Goal: Complete application form: Complete application form

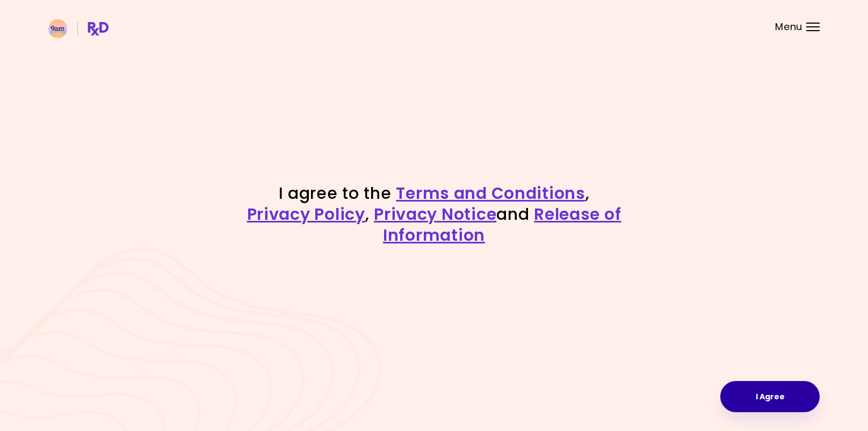
click at [783, 396] on button "I Agree" at bounding box center [769, 396] width 99 height 31
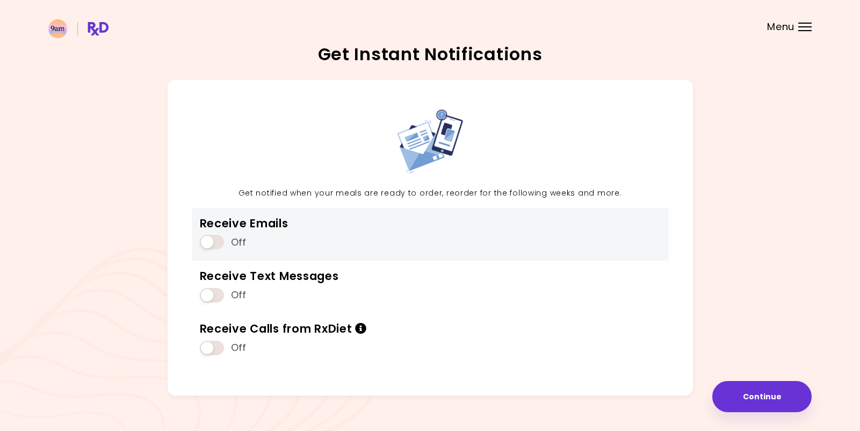
click at [217, 246] on span at bounding box center [212, 242] width 24 height 14
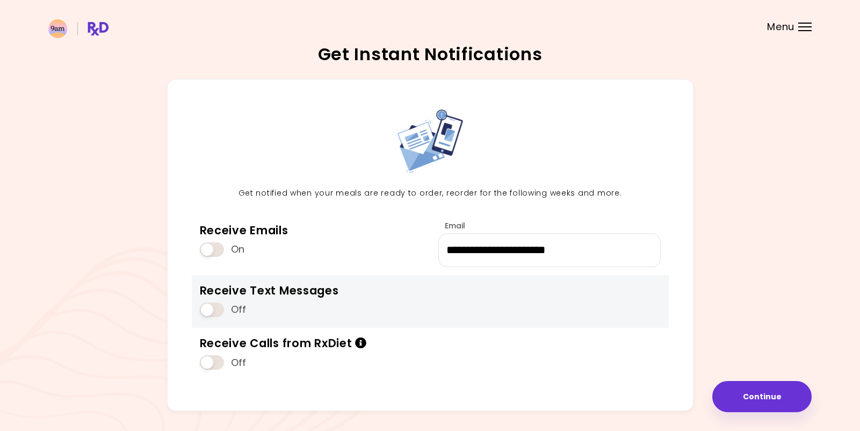
click at [214, 310] on span at bounding box center [212, 309] width 24 height 14
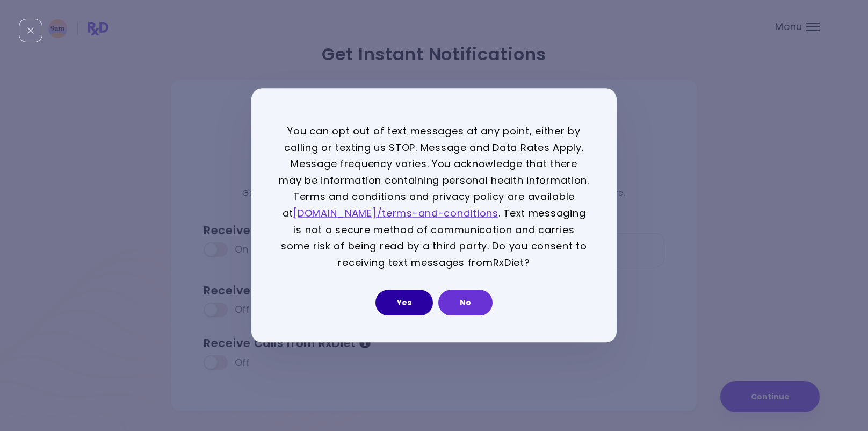
click at [397, 301] on button "Yes" at bounding box center [403, 303] width 57 height 26
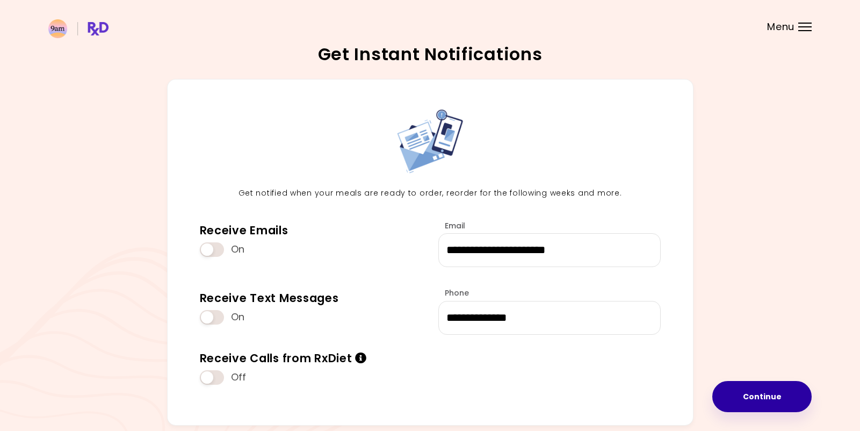
click at [765, 393] on button "Continue" at bounding box center [761, 396] width 99 height 31
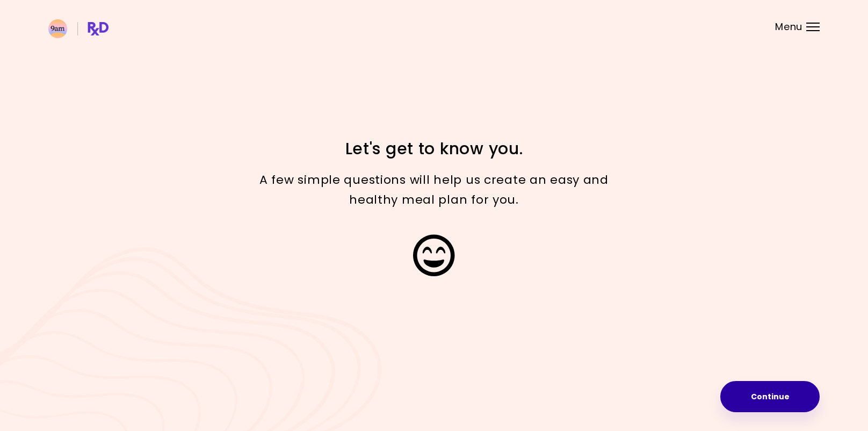
click at [778, 392] on button "Continue" at bounding box center [769, 396] width 99 height 31
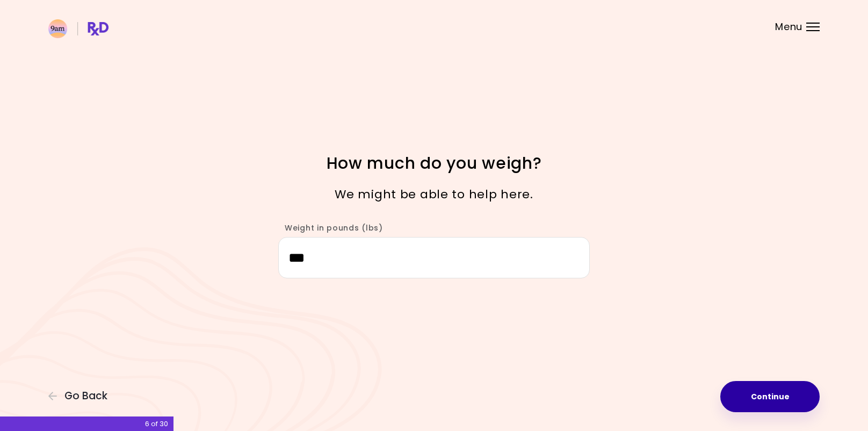
click at [758, 394] on button "Continue" at bounding box center [769, 396] width 99 height 31
select select "****"
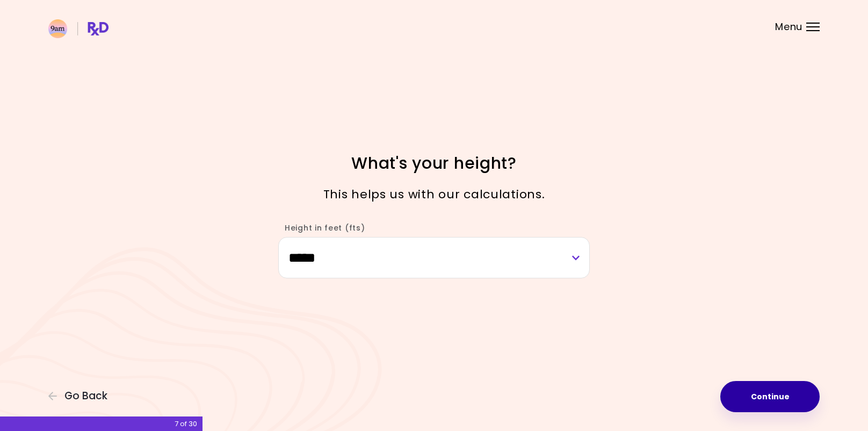
click at [767, 398] on button "Continue" at bounding box center [769, 396] width 99 height 31
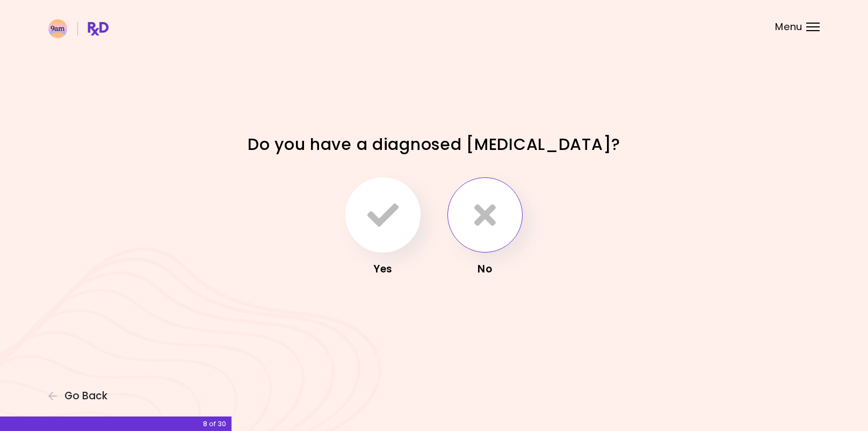
click at [494, 215] on icon "button" at bounding box center [484, 214] width 21 height 31
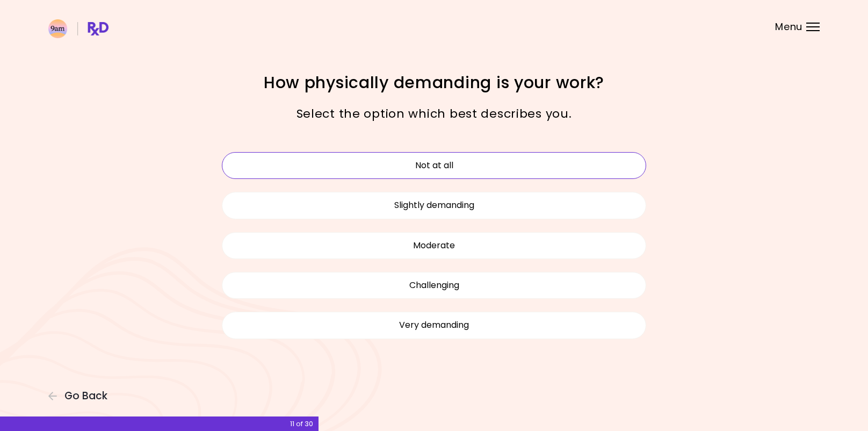
click at [445, 169] on button "Not at all" at bounding box center [434, 165] width 424 height 27
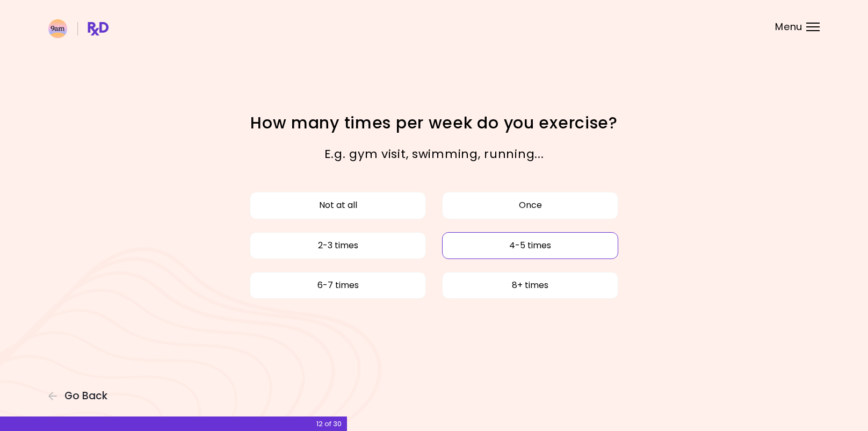
click at [542, 250] on button "4-5 times" at bounding box center [530, 245] width 176 height 27
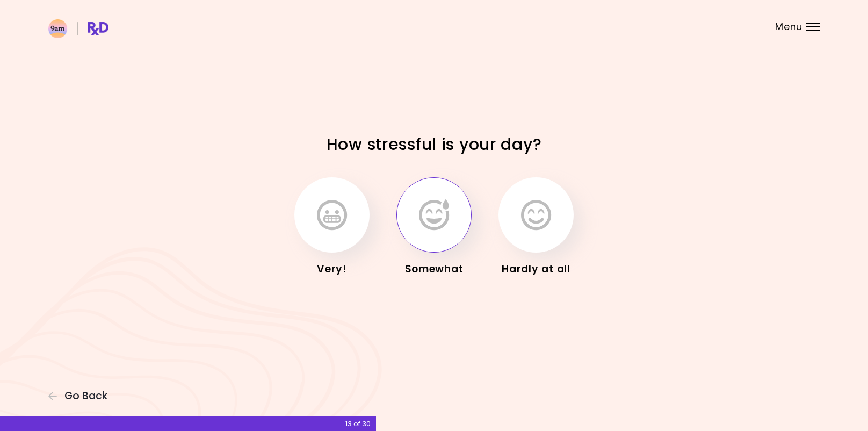
click at [440, 220] on icon "button" at bounding box center [434, 214] width 30 height 31
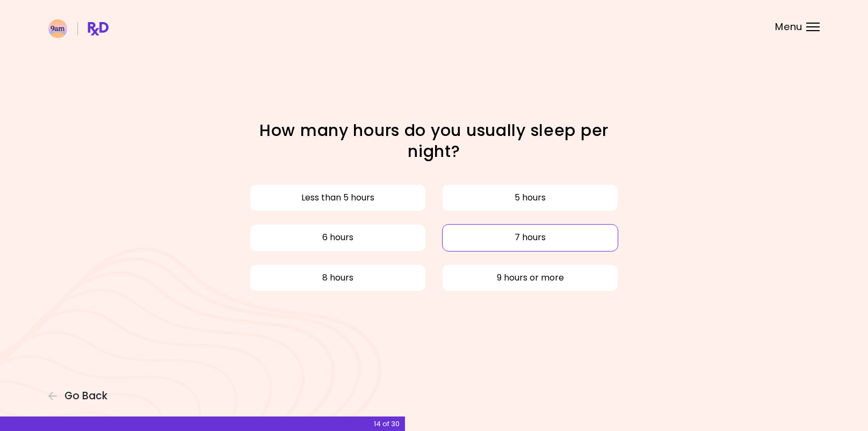
click at [503, 238] on button "7 hours" at bounding box center [530, 237] width 176 height 27
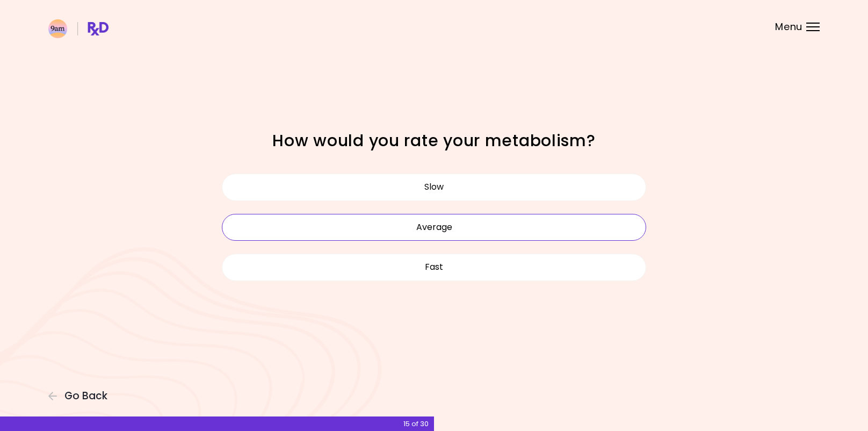
click at [440, 228] on button "Average" at bounding box center [434, 227] width 424 height 27
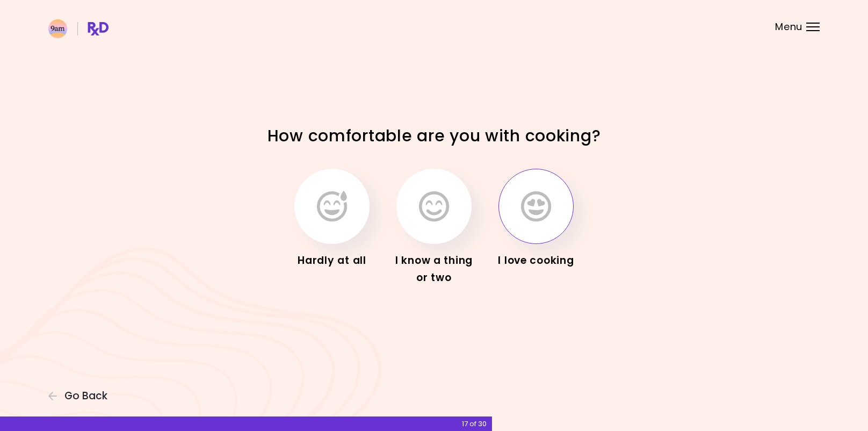
click at [535, 203] on icon "button" at bounding box center [536, 206] width 30 height 31
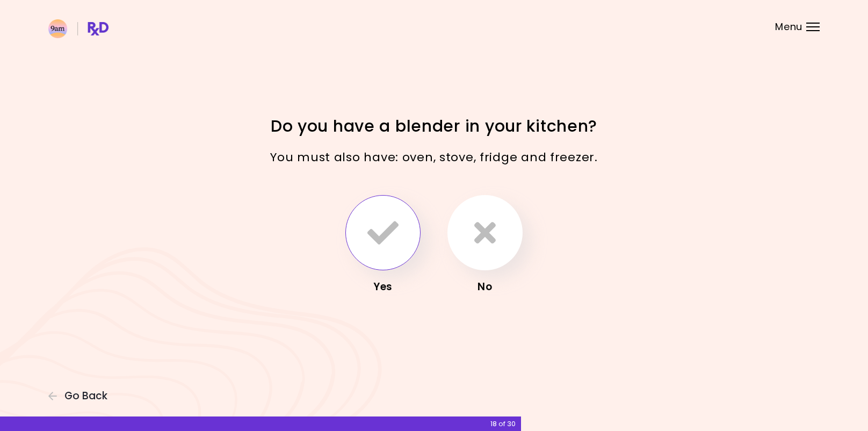
click at [384, 236] on icon "button" at bounding box center [382, 232] width 31 height 31
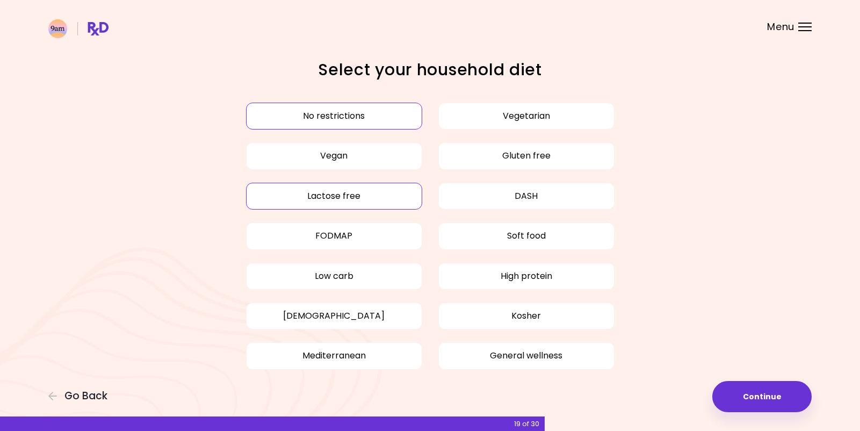
click at [344, 200] on button "Lactose free" at bounding box center [334, 196] width 176 height 27
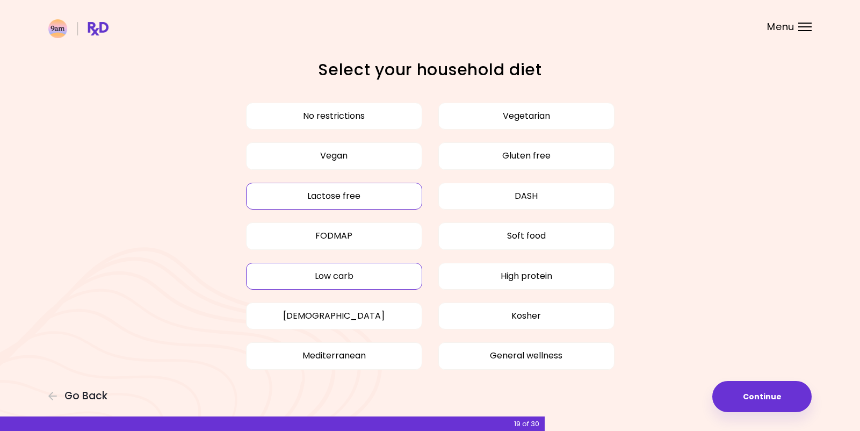
click at [347, 278] on button "Low carb" at bounding box center [334, 276] width 176 height 27
click at [347, 192] on button "Lactose free" at bounding box center [334, 196] width 176 height 27
click at [764, 392] on button "Continue" at bounding box center [761, 396] width 99 height 31
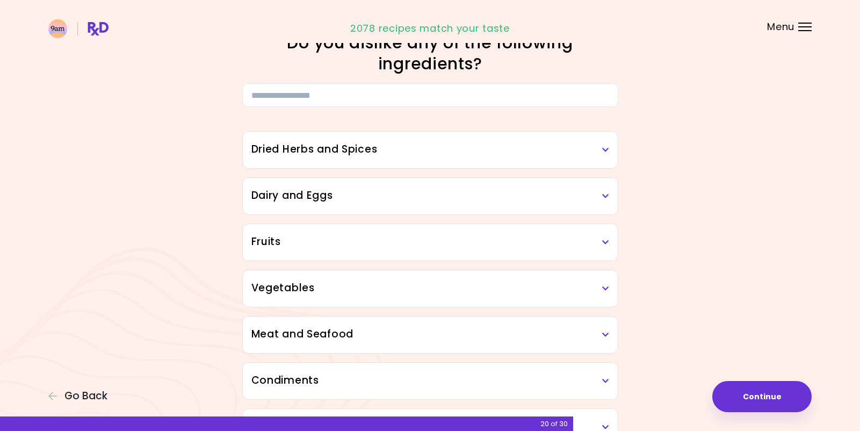
scroll to position [54, 0]
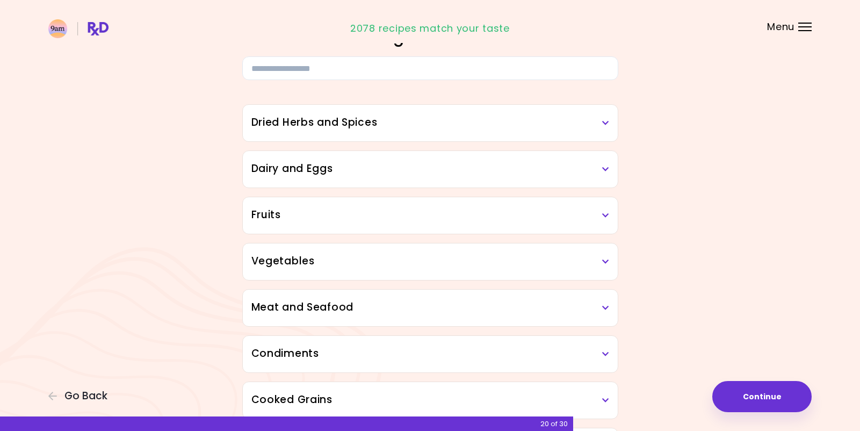
click at [595, 122] on h3 "Dried Herbs and Spices" at bounding box center [430, 123] width 358 height 16
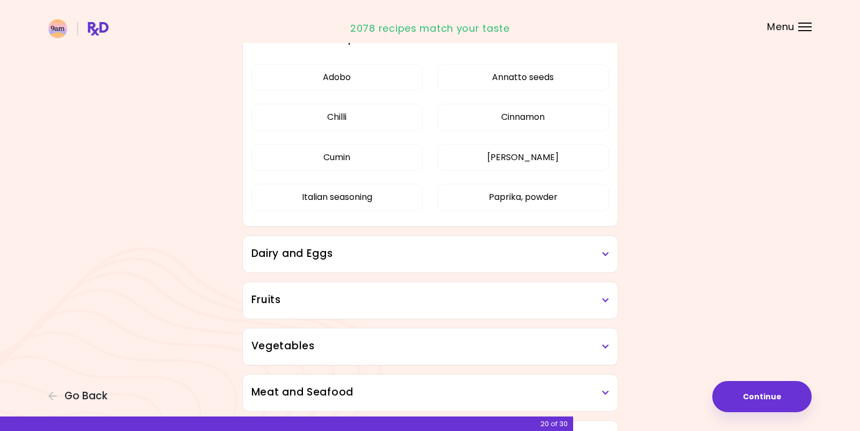
scroll to position [268, 0]
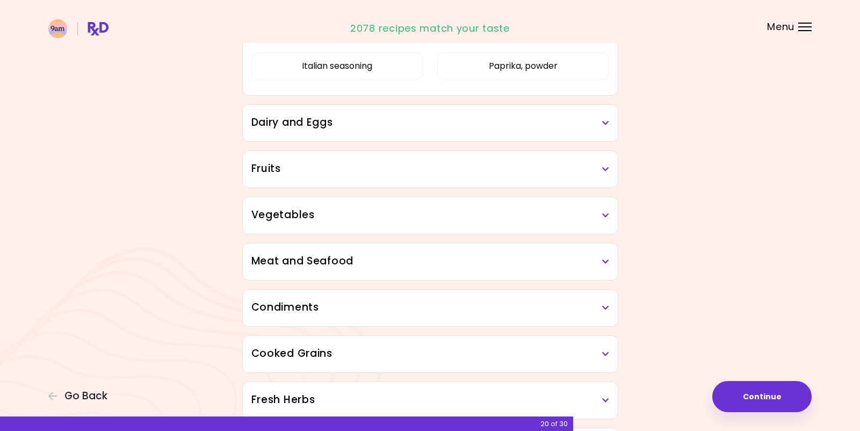
click at [575, 121] on h3 "Dairy and Eggs" at bounding box center [430, 123] width 358 height 16
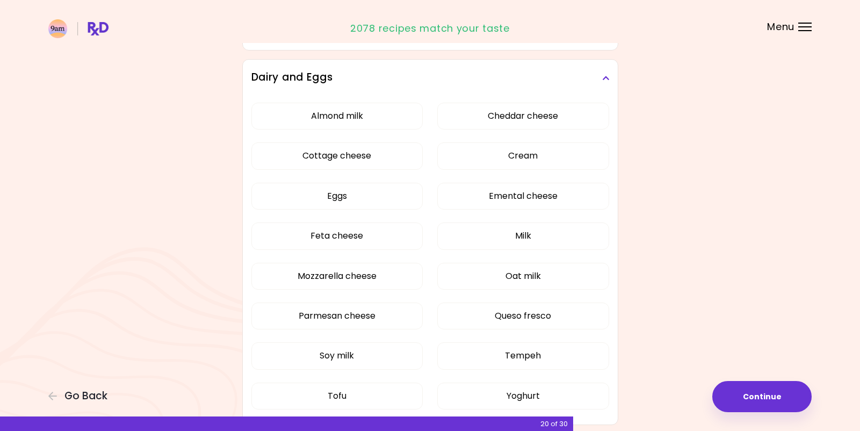
scroll to position [322, 0]
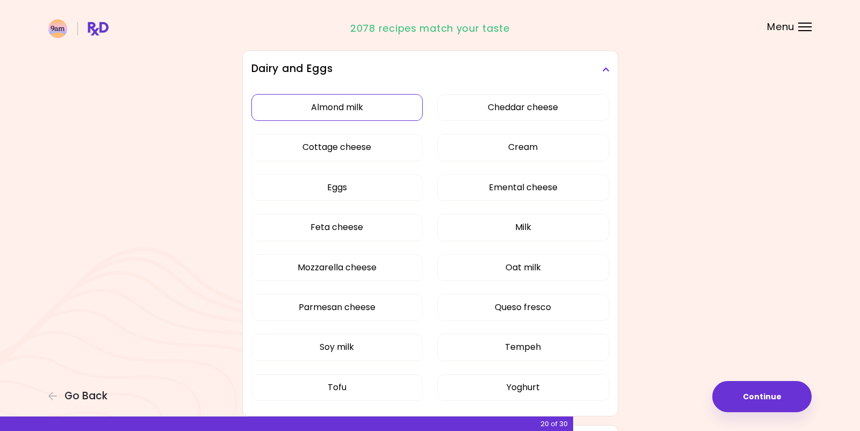
click at [331, 111] on div "Almond milk Cheddar cheese Cottage cheese Cream Eggs Emental cheese Feta cheese…" at bounding box center [430, 252] width 358 height 328
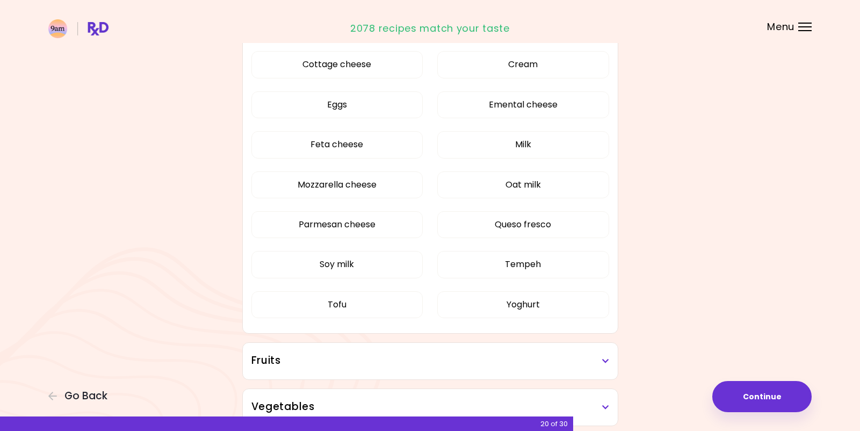
scroll to position [161, 0]
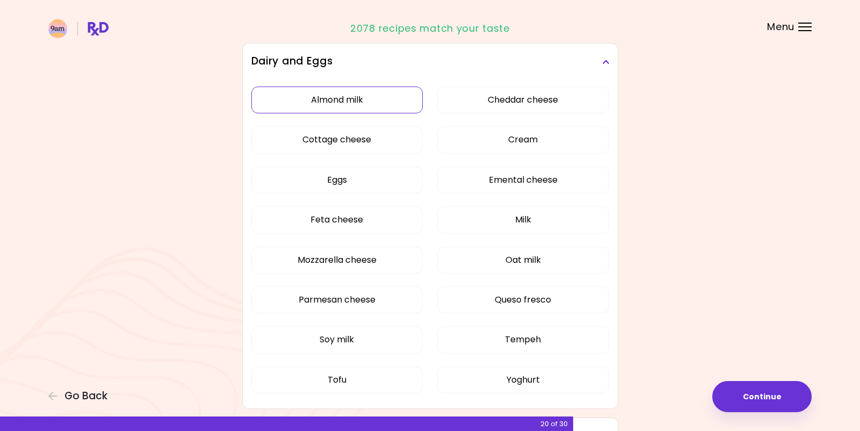
click at [329, 93] on button "Almond milk" at bounding box center [337, 99] width 172 height 27
click at [519, 257] on button "Oat milk" at bounding box center [523, 259] width 172 height 27
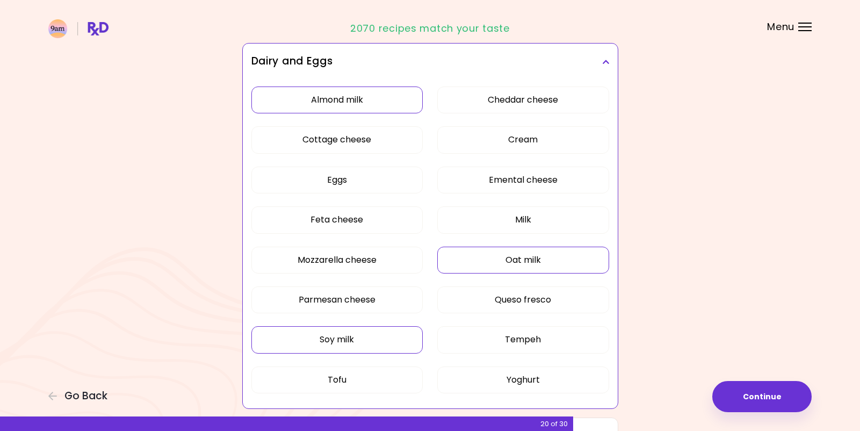
click at [354, 339] on button "Soy milk" at bounding box center [337, 339] width 172 height 27
click at [366, 374] on button "Tofu" at bounding box center [337, 379] width 172 height 27
click at [513, 337] on button "Tempeh" at bounding box center [523, 339] width 172 height 27
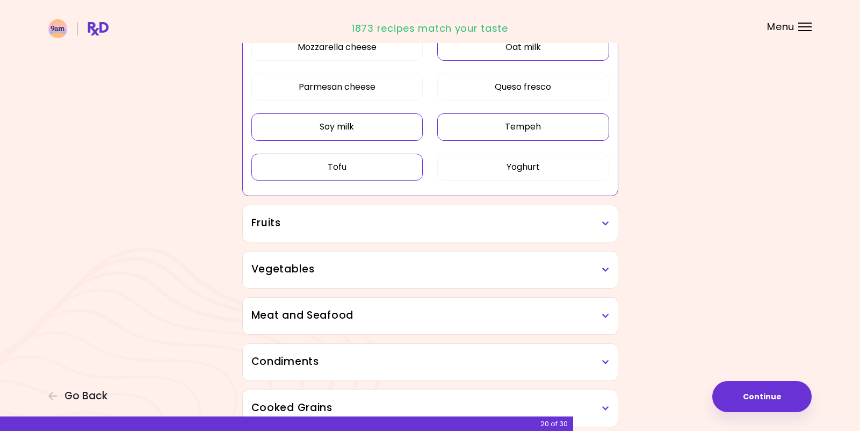
scroll to position [430, 0]
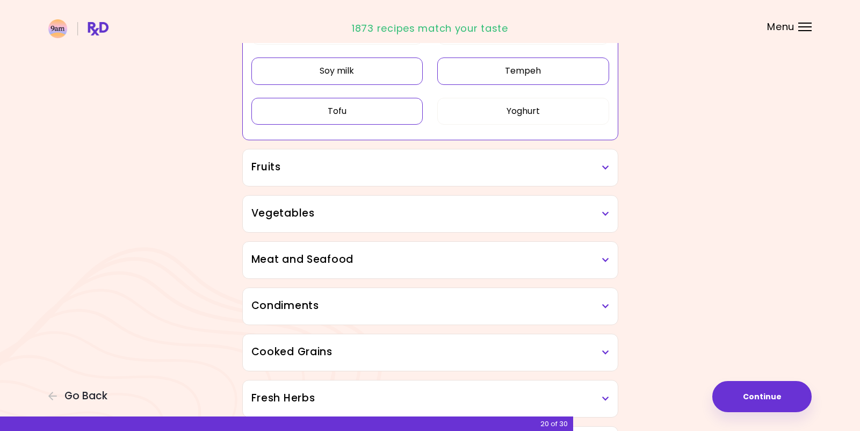
click at [594, 168] on h3 "Fruits" at bounding box center [430, 167] width 358 height 16
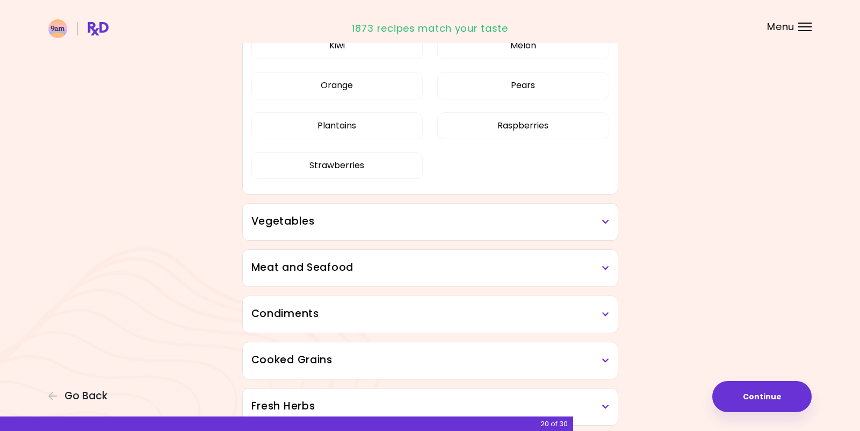
scroll to position [698, 0]
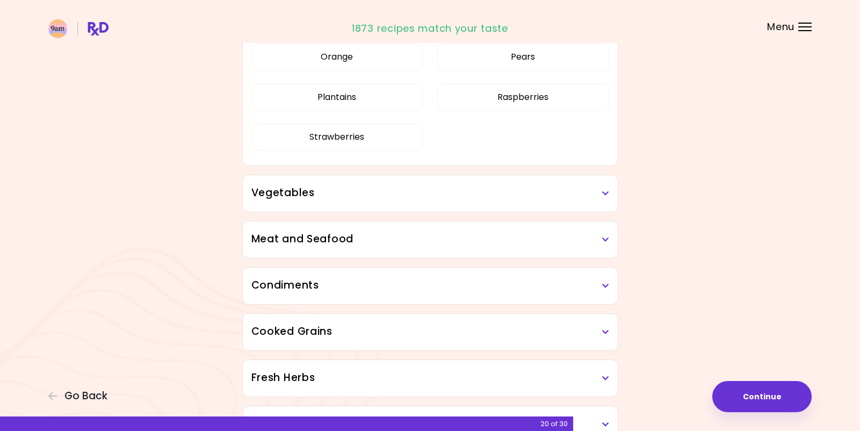
click at [593, 198] on h3 "Vegetables" at bounding box center [430, 193] width 358 height 16
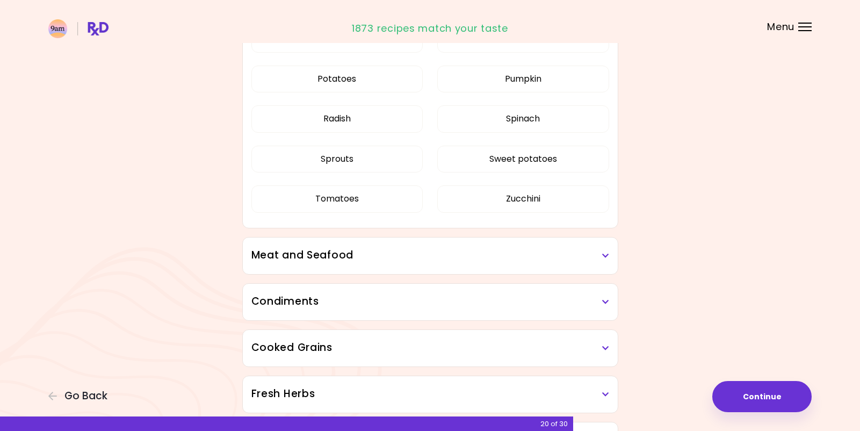
scroll to position [1450, 0]
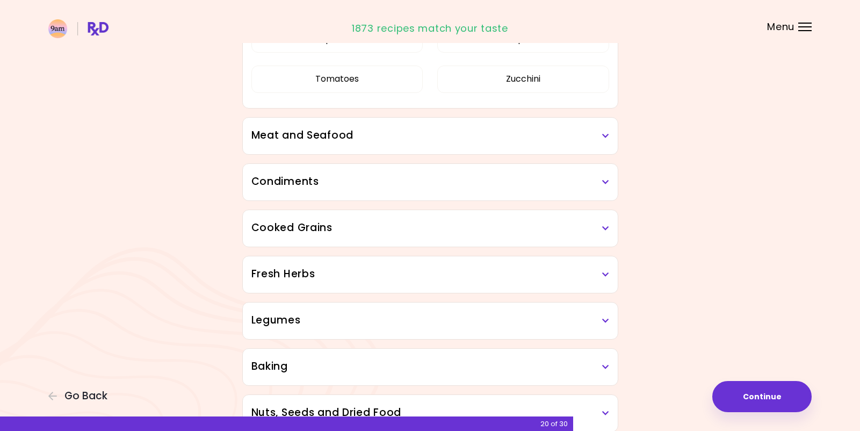
click at [591, 133] on h3 "Meat and Seafood" at bounding box center [430, 136] width 358 height 16
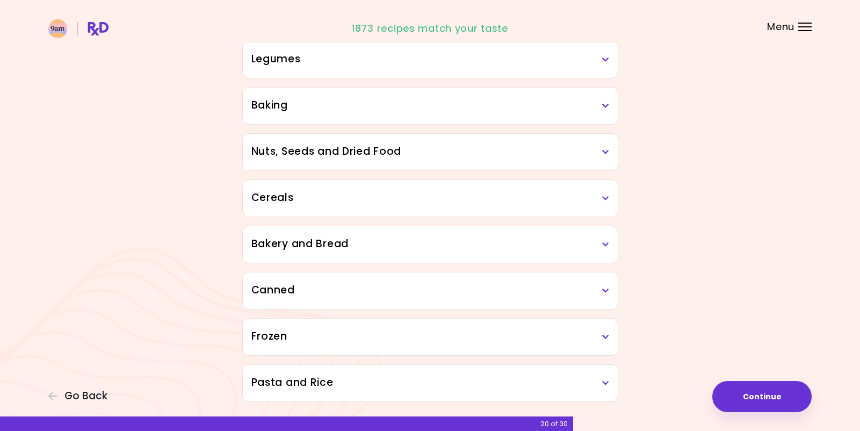
scroll to position [352, 0]
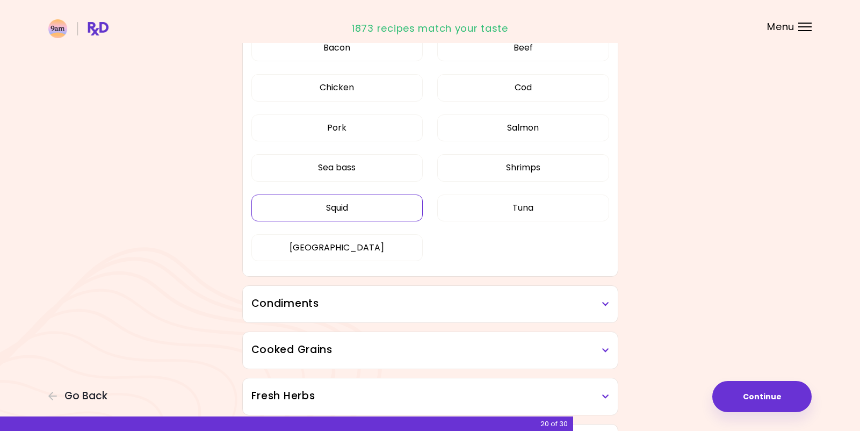
click at [337, 202] on button "Squid" at bounding box center [337, 207] width 172 height 27
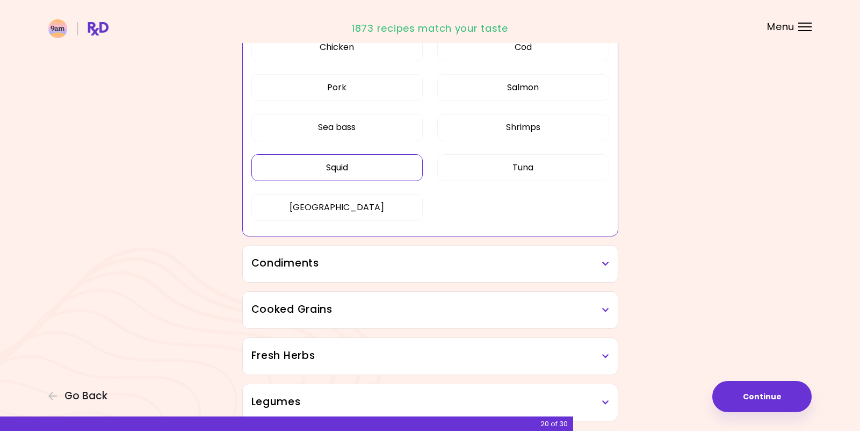
scroll to position [459, 0]
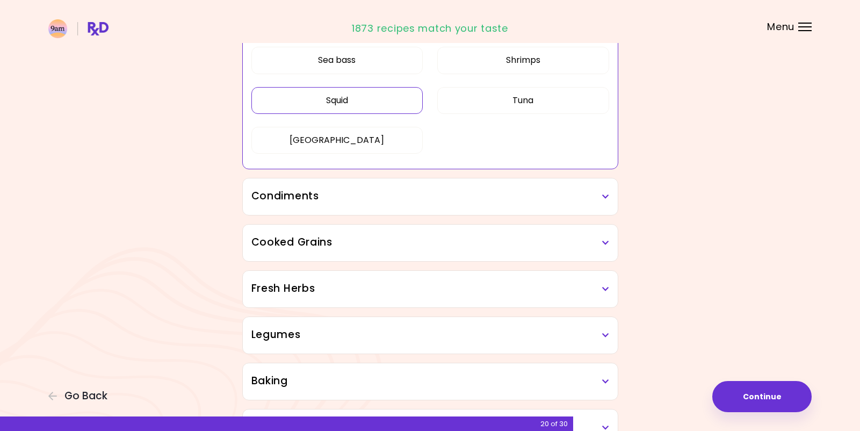
click at [590, 191] on h3 "Condiments" at bounding box center [430, 196] width 358 height 16
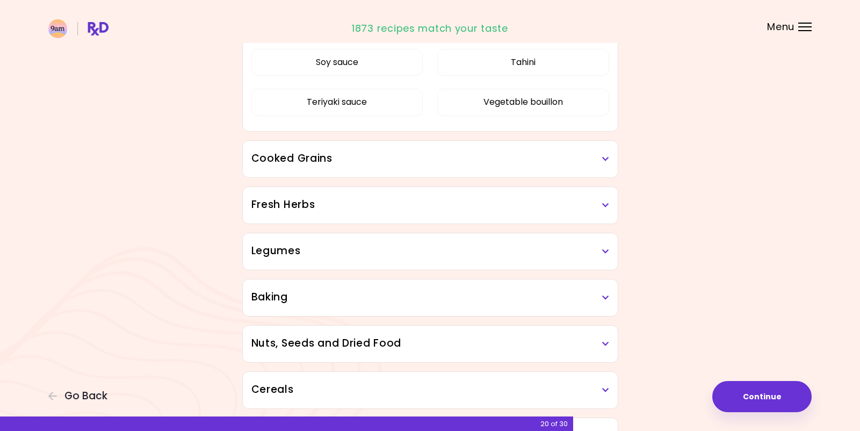
scroll to position [835, 0]
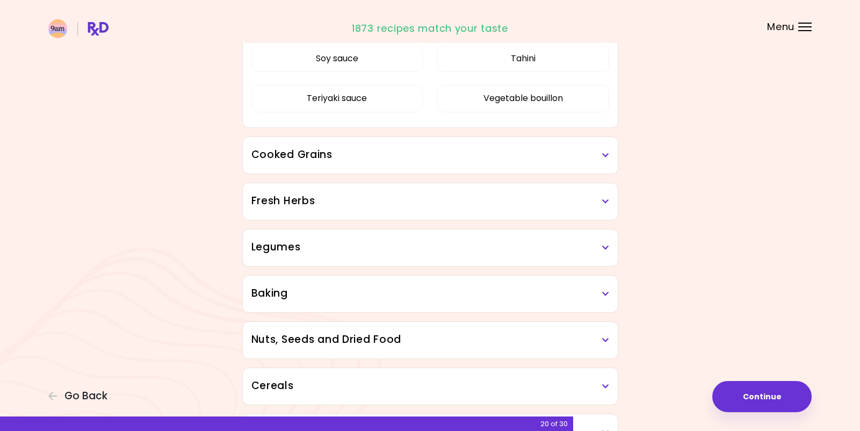
click at [586, 152] on h3 "Cooked Grains" at bounding box center [430, 155] width 358 height 16
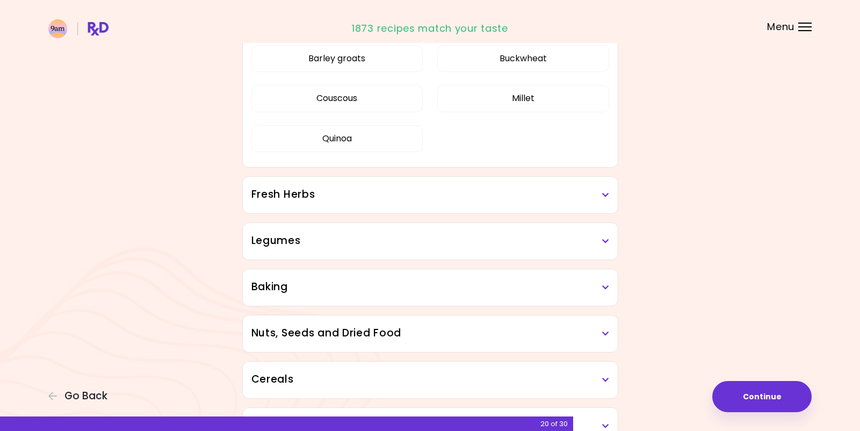
scroll to position [996, 0]
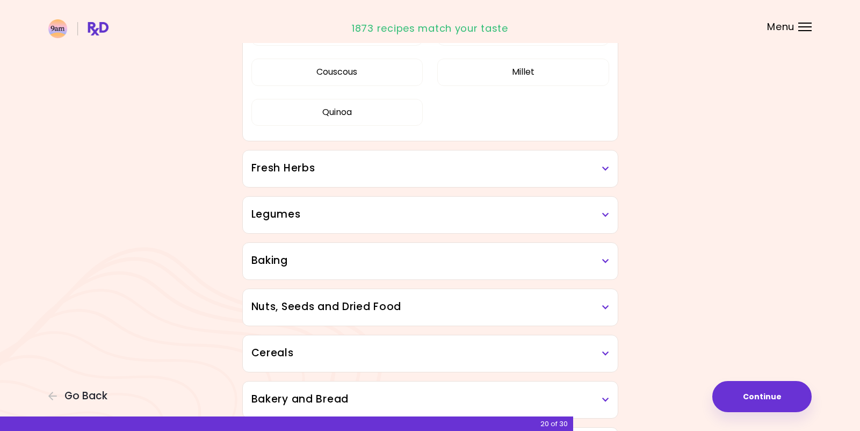
click at [599, 170] on h3 "Fresh Herbs" at bounding box center [430, 169] width 358 height 16
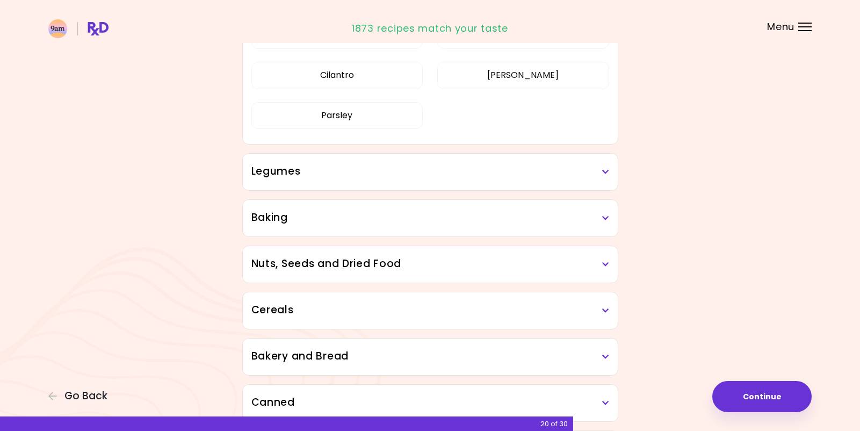
scroll to position [1211, 0]
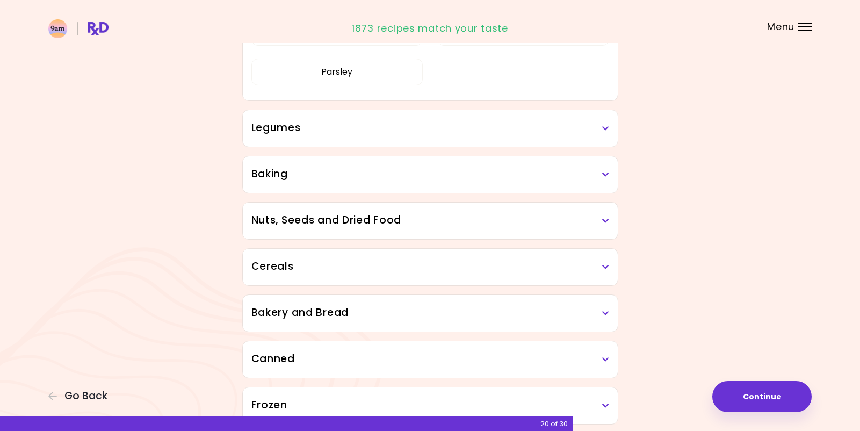
click at [573, 122] on h3 "Legumes" at bounding box center [430, 128] width 358 height 16
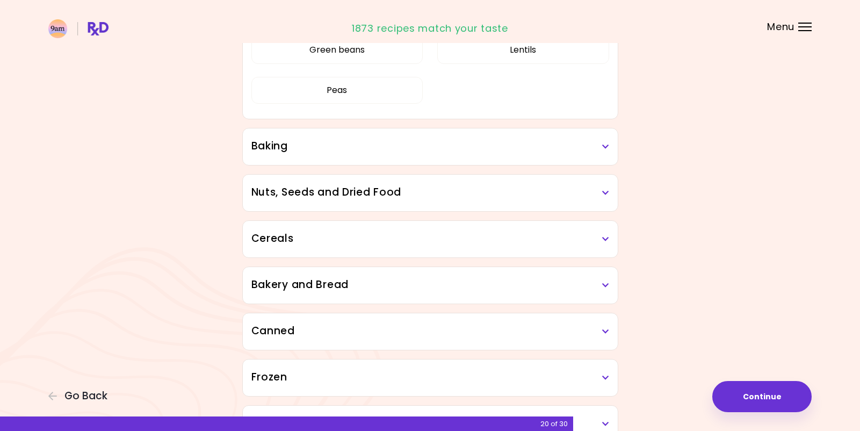
scroll to position [1372, 0]
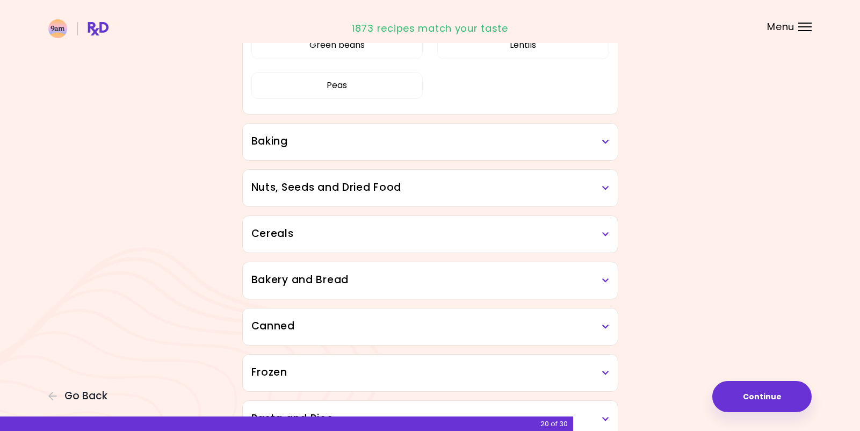
click at [590, 132] on div "Baking" at bounding box center [430, 142] width 375 height 37
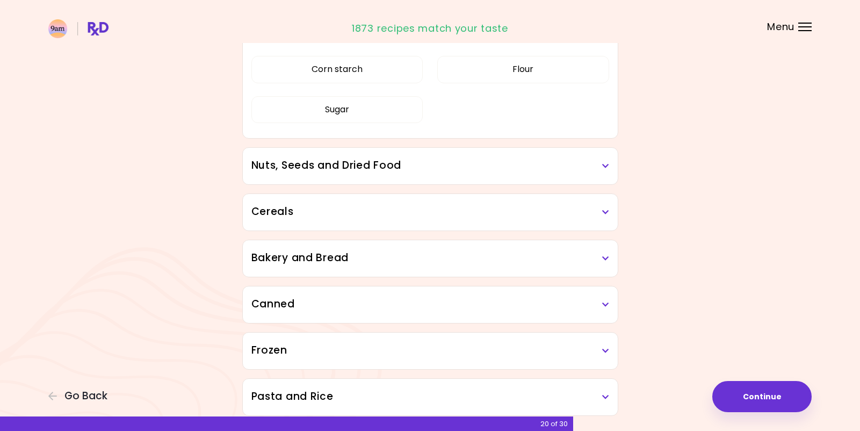
scroll to position [1533, 0]
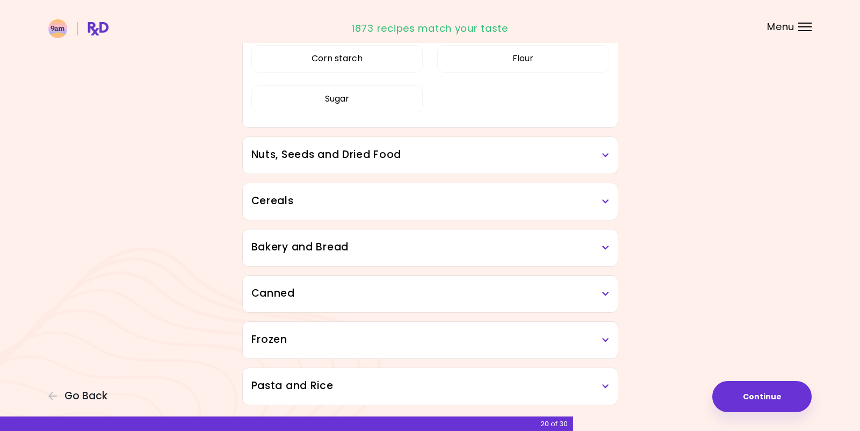
click at [514, 148] on h3 "Nuts, Seeds and Dried Food" at bounding box center [430, 155] width 358 height 16
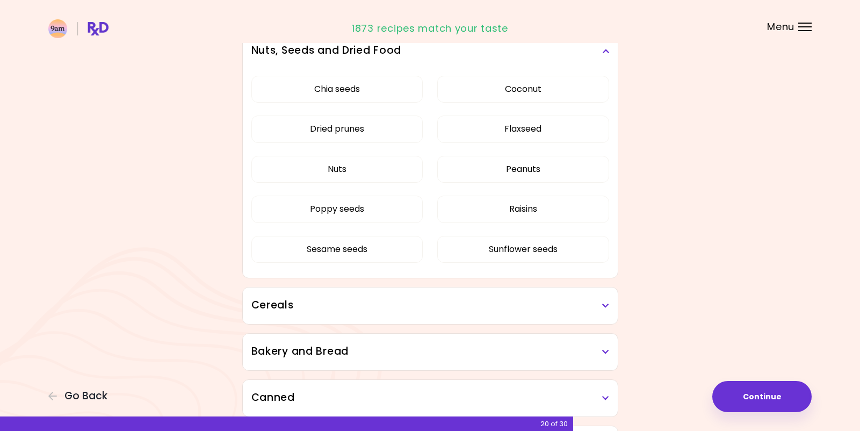
scroll to position [1641, 0]
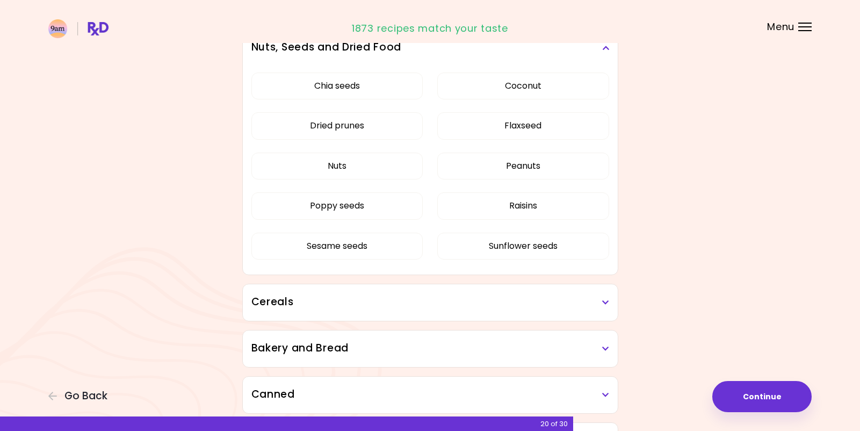
click at [542, 297] on h3 "Cereals" at bounding box center [430, 302] width 358 height 16
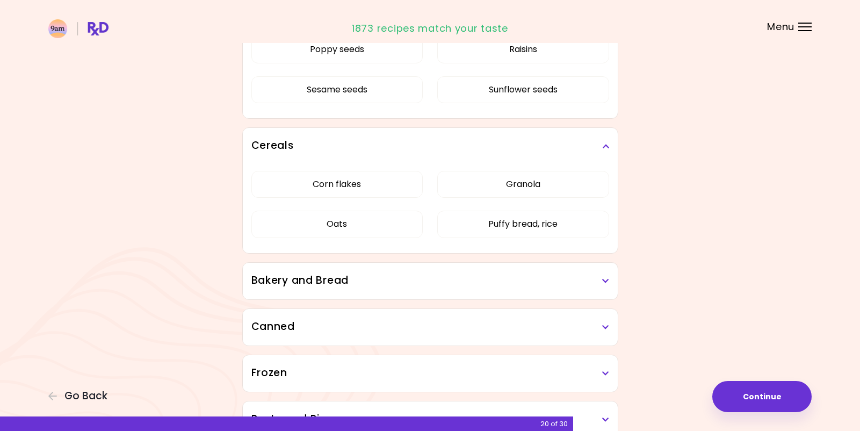
scroll to position [1802, 0]
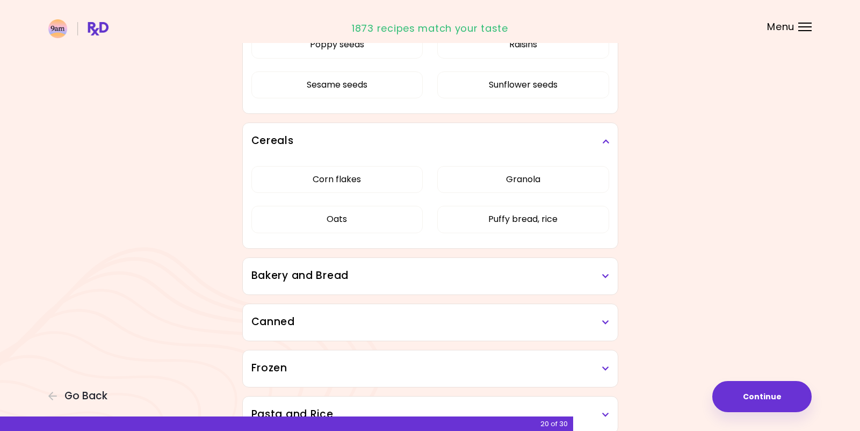
click at [526, 274] on h3 "Bakery and Bread" at bounding box center [430, 276] width 358 height 16
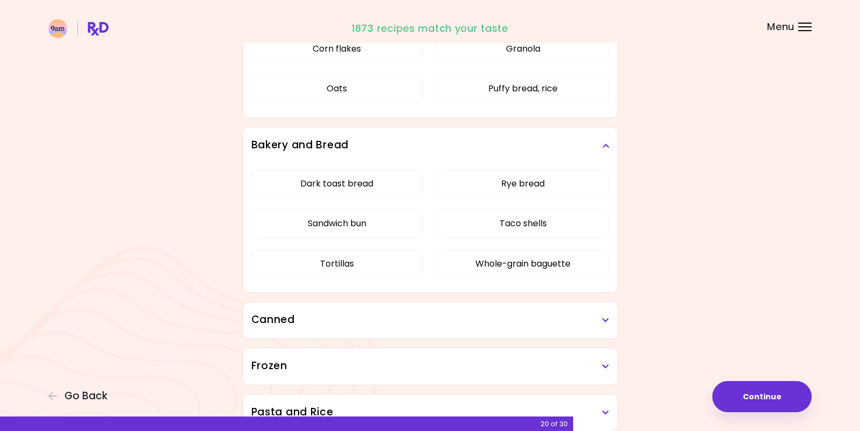
scroll to position [1963, 0]
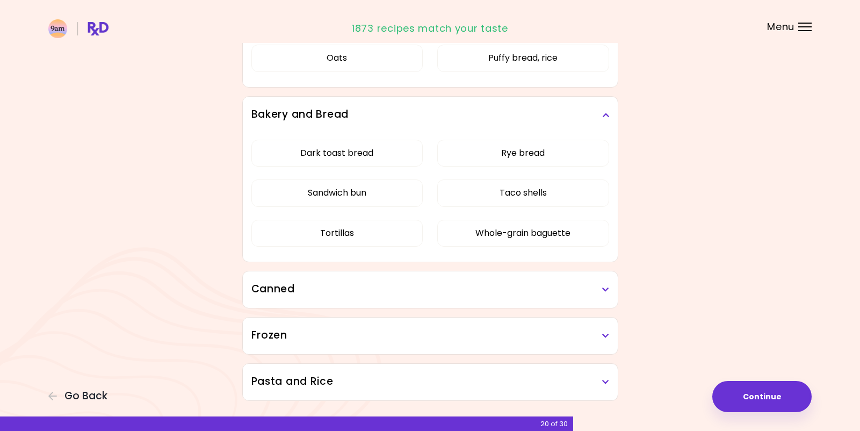
click at [500, 292] on h3 "Canned" at bounding box center [430, 289] width 358 height 16
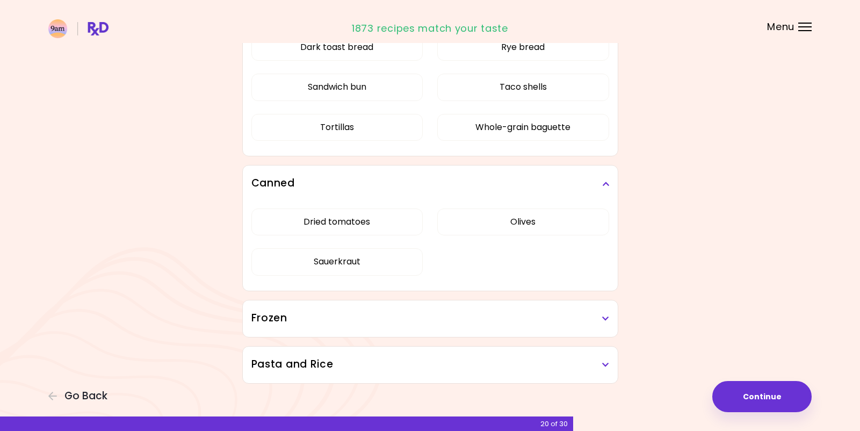
scroll to position [2080, 0]
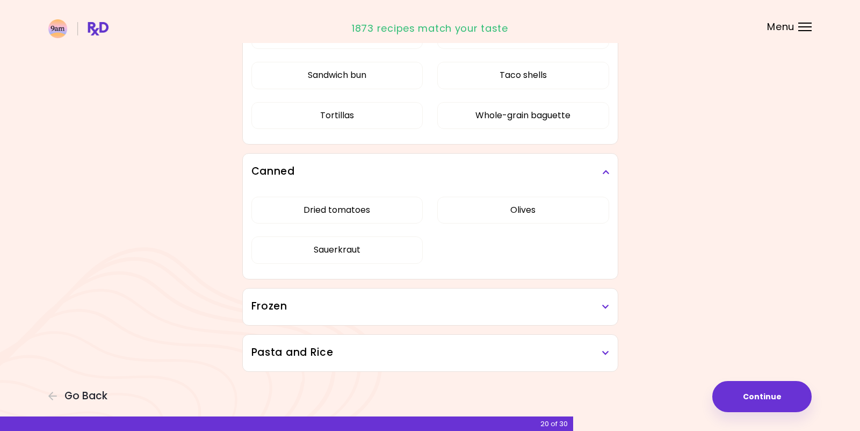
click at [531, 313] on h3 "Frozen" at bounding box center [430, 307] width 358 height 16
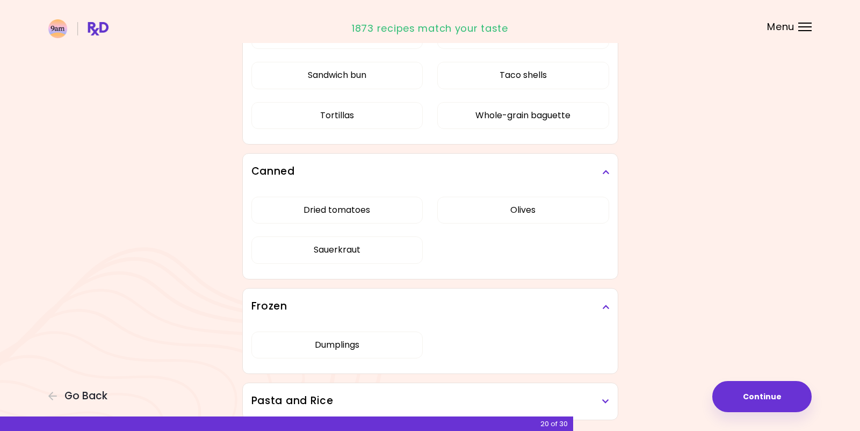
scroll to position [2129, 0]
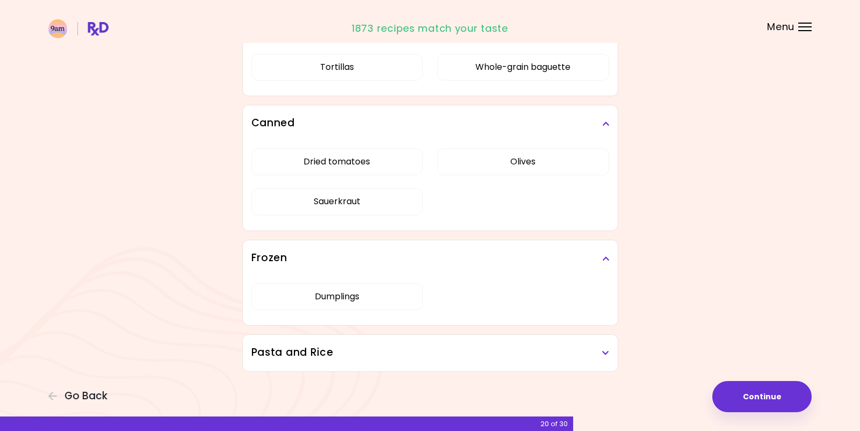
click at [542, 357] on h3 "Pasta and Rice" at bounding box center [430, 353] width 358 height 16
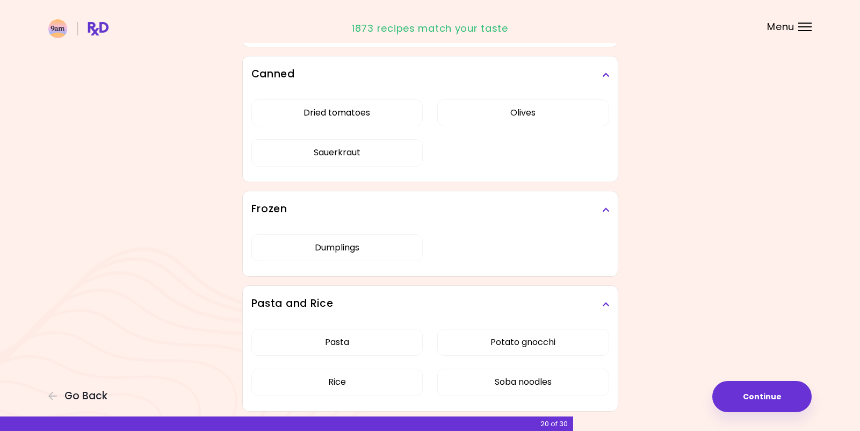
scroll to position [2217, 0]
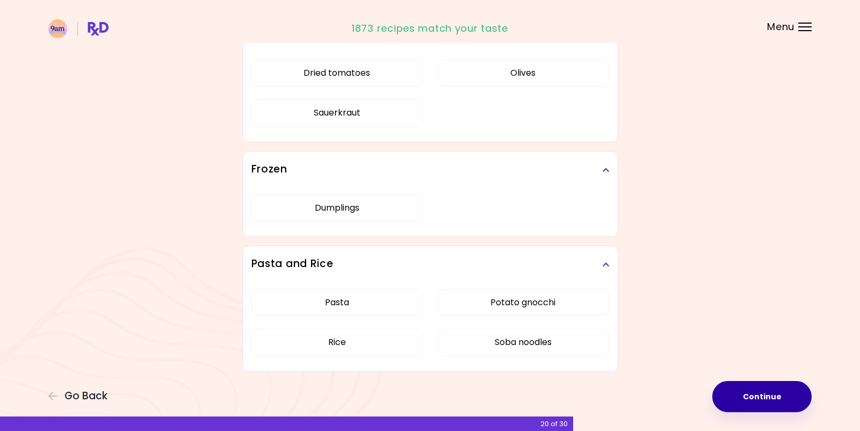
click at [754, 400] on button "Continue" at bounding box center [761, 396] width 99 height 31
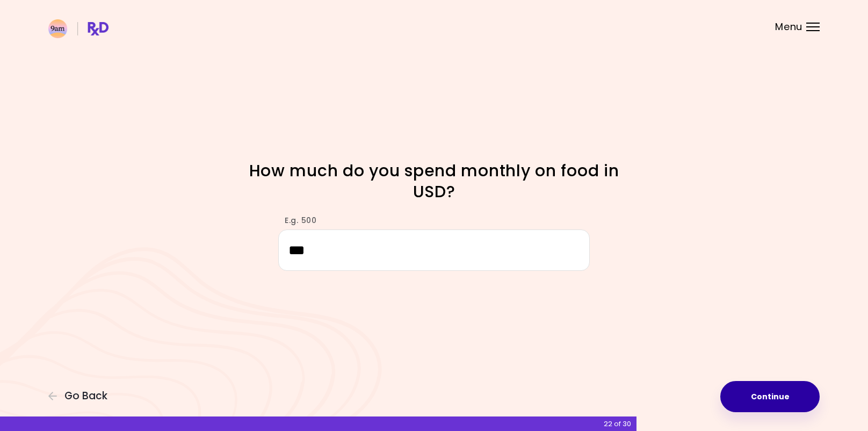
type input "***"
click at [775, 395] on button "Continue" at bounding box center [769, 396] width 99 height 31
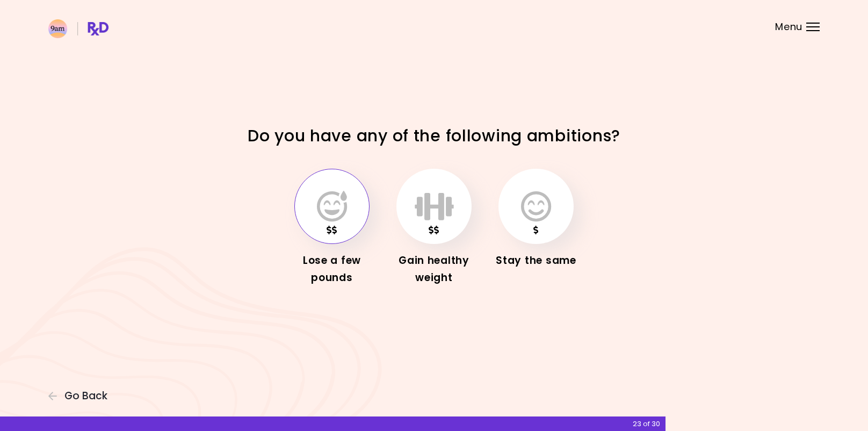
click at [330, 214] on icon "button" at bounding box center [332, 206] width 30 height 31
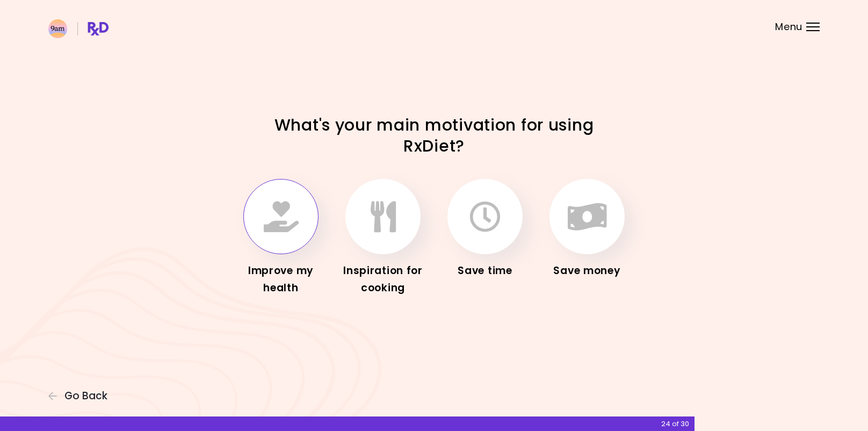
click at [262, 215] on button "button" at bounding box center [280, 216] width 75 height 75
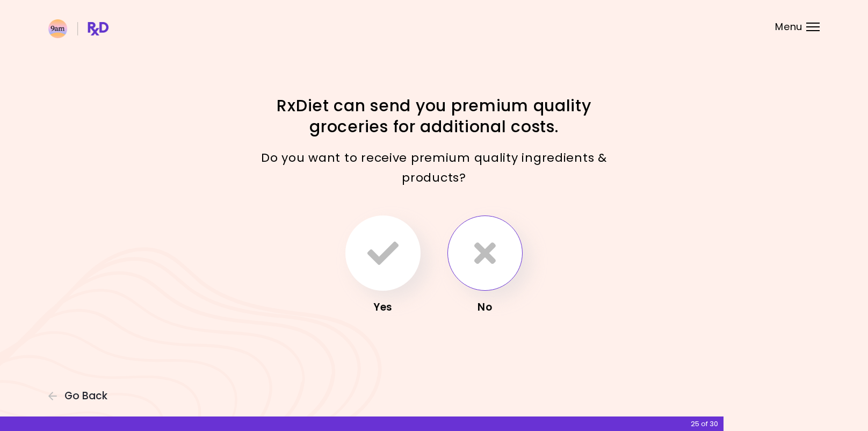
click at [466, 249] on button "button" at bounding box center [484, 252] width 75 height 75
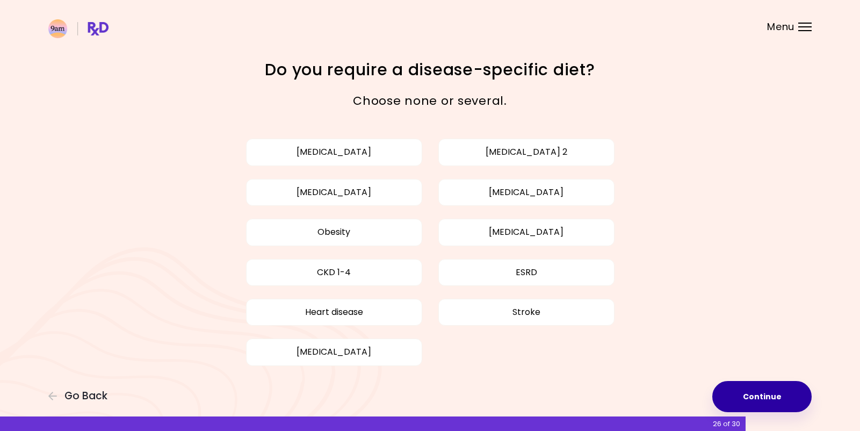
click at [772, 391] on button "Continue" at bounding box center [761, 396] width 99 height 31
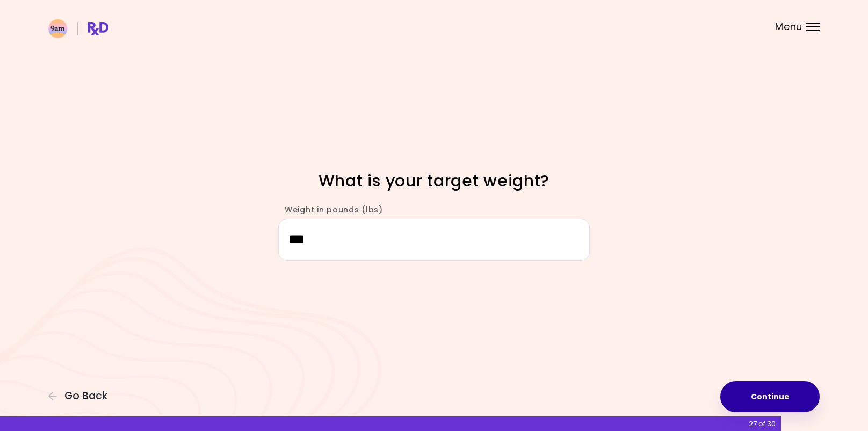
type input "***"
click at [780, 398] on button "Continue" at bounding box center [769, 396] width 99 height 31
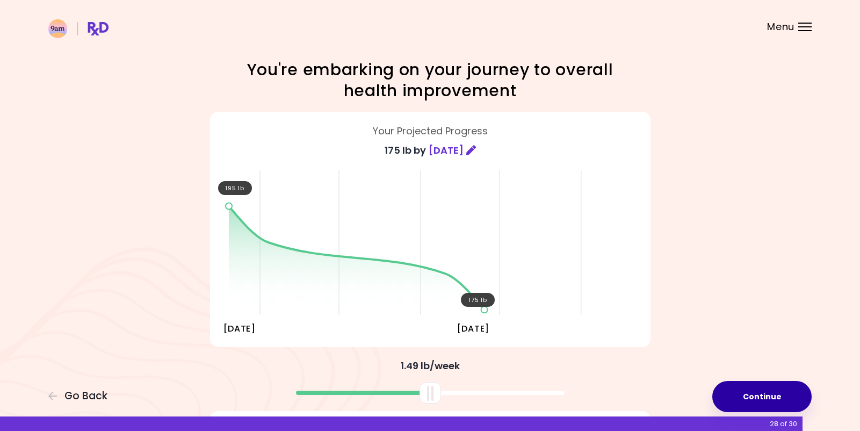
click at [780, 389] on button "Continue" at bounding box center [761, 396] width 99 height 31
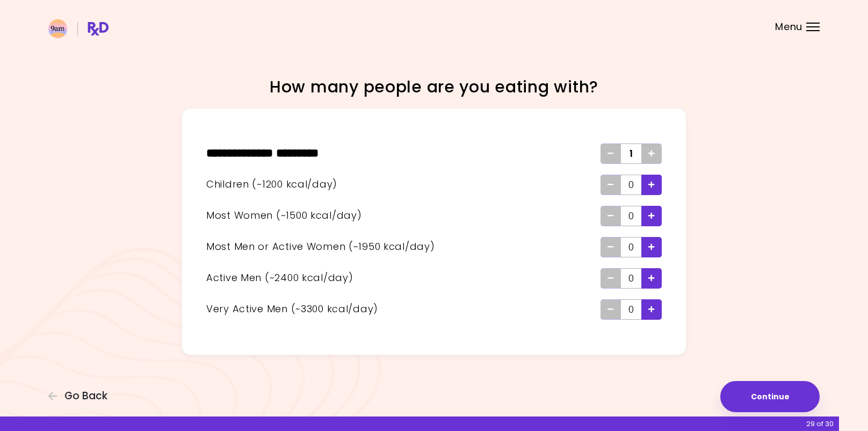
drag, startPoint x: 647, startPoint y: 218, endPoint x: 657, endPoint y: 219, distance: 9.7
click at [648, 218] on div "Add - Woman" at bounding box center [651, 216] width 20 height 20
click at [782, 398] on button "Continue" at bounding box center [769, 396] width 99 height 31
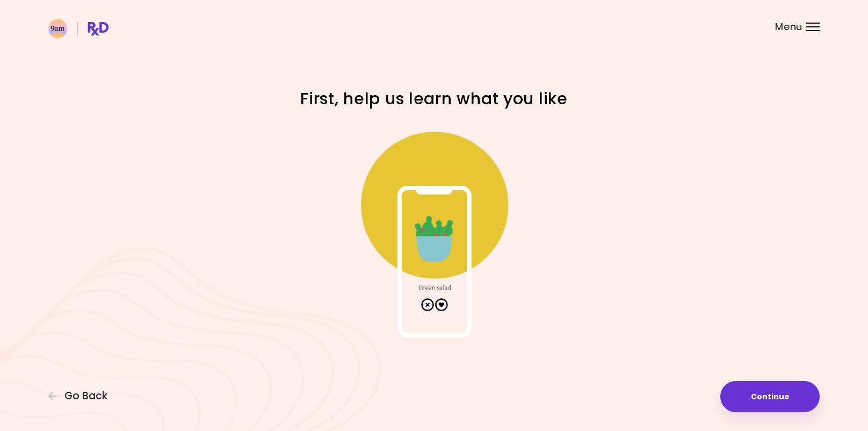
click at [443, 305] on img at bounding box center [433, 229] width 215 height 215
click at [776, 397] on button "Continue" at bounding box center [769, 396] width 99 height 31
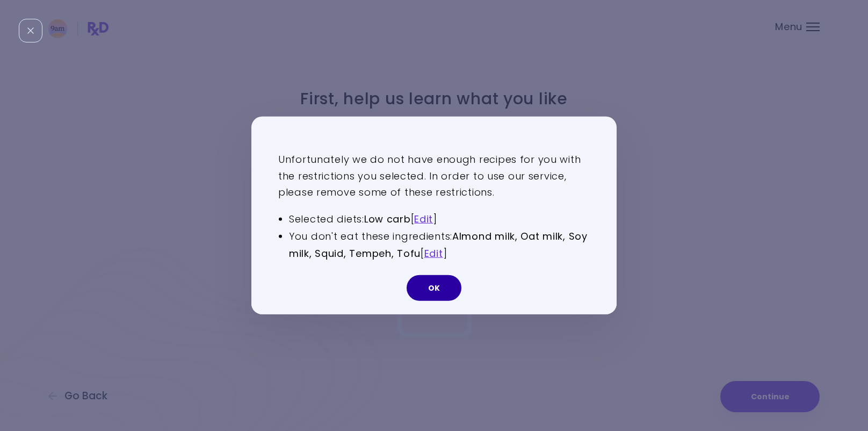
click at [441, 282] on button "OK" at bounding box center [434, 288] width 55 height 26
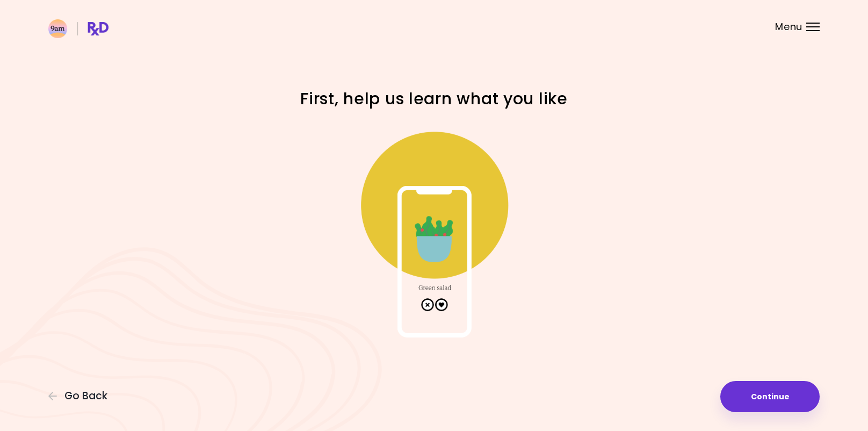
click at [451, 173] on img at bounding box center [433, 229] width 215 height 215
click at [441, 220] on img at bounding box center [433, 229] width 215 height 215
click at [443, 307] on img at bounding box center [433, 229] width 215 height 215
click at [444, 230] on img at bounding box center [433, 229] width 215 height 215
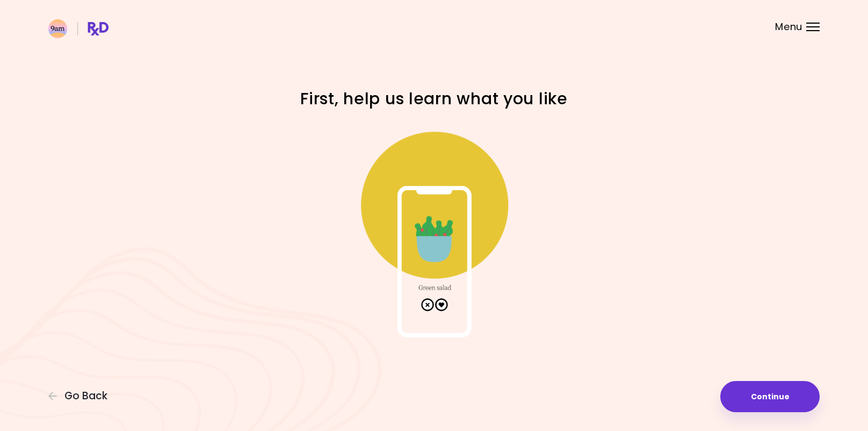
click at [808, 30] on div "Menu" at bounding box center [812, 27] width 13 height 9
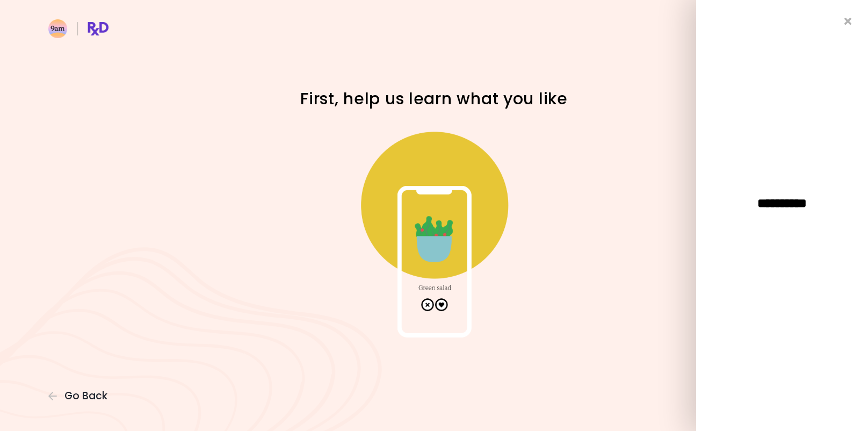
click at [843, 20] on div "**********" at bounding box center [782, 215] width 172 height 431
click at [852, 19] on icon "Close" at bounding box center [848, 22] width 10 height 8
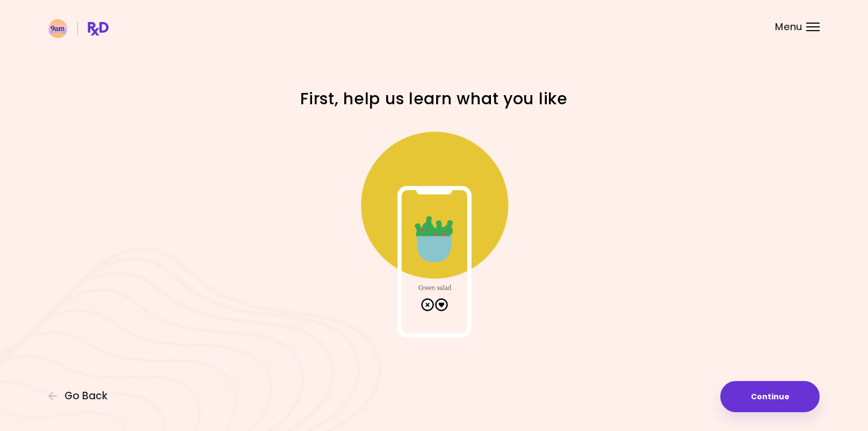
click at [807, 24] on div "Menu" at bounding box center [812, 27] width 13 height 9
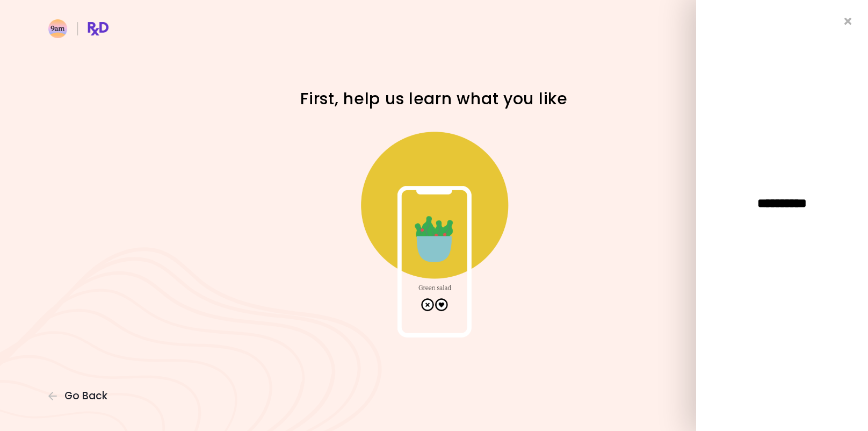
click at [539, 104] on h1 "First, help us learn what you like" at bounding box center [434, 98] width 376 height 21
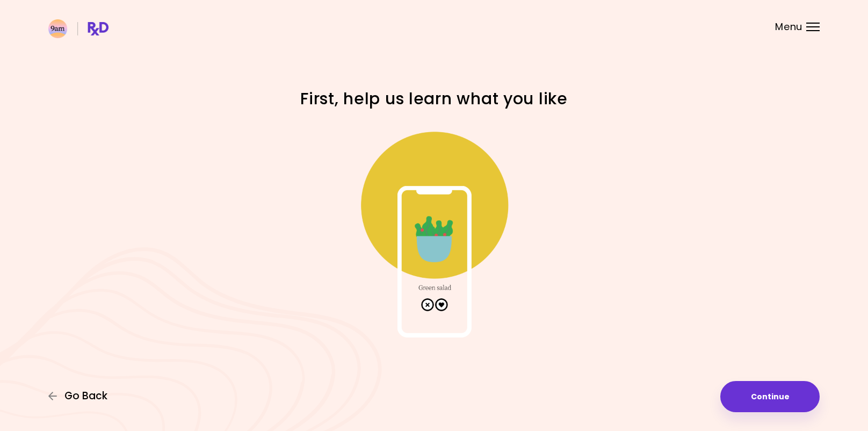
click at [83, 391] on span "Go Back" at bounding box center [85, 396] width 43 height 12
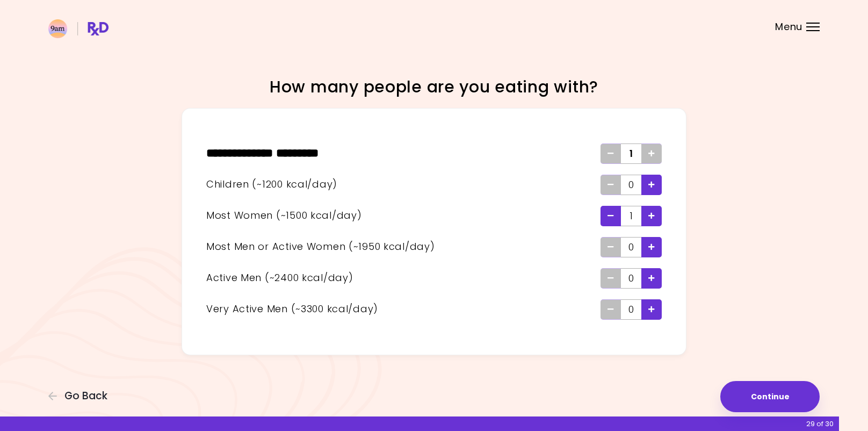
drag, startPoint x: 764, startPoint y: 393, endPoint x: 772, endPoint y: 333, distance: 60.1
click at [764, 393] on button "Continue" at bounding box center [769, 396] width 99 height 31
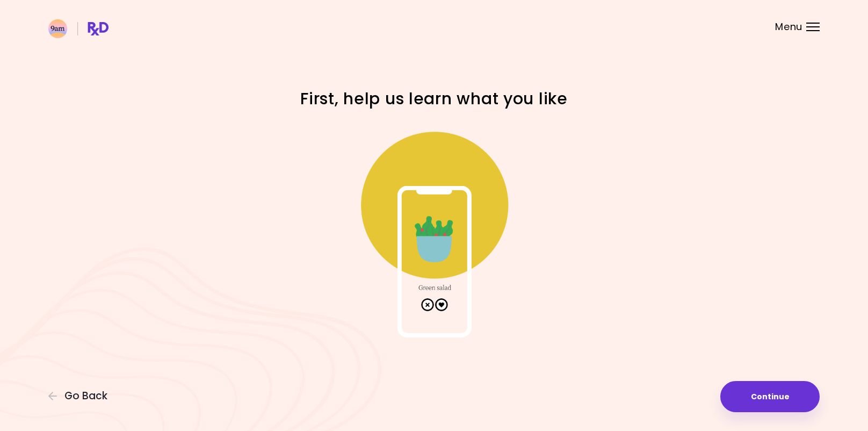
click at [441, 304] on img at bounding box center [433, 229] width 215 height 215
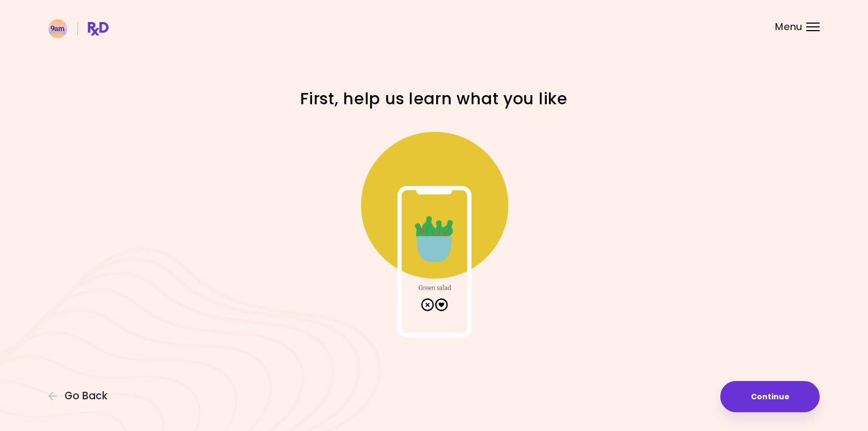
click at [440, 303] on img at bounding box center [433, 229] width 215 height 215
click at [446, 304] on img at bounding box center [433, 229] width 215 height 215
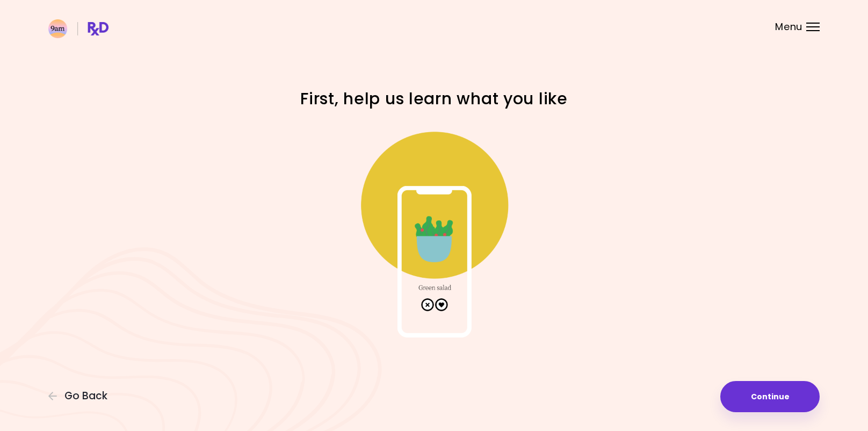
click at [446, 304] on img at bounding box center [433, 229] width 215 height 215
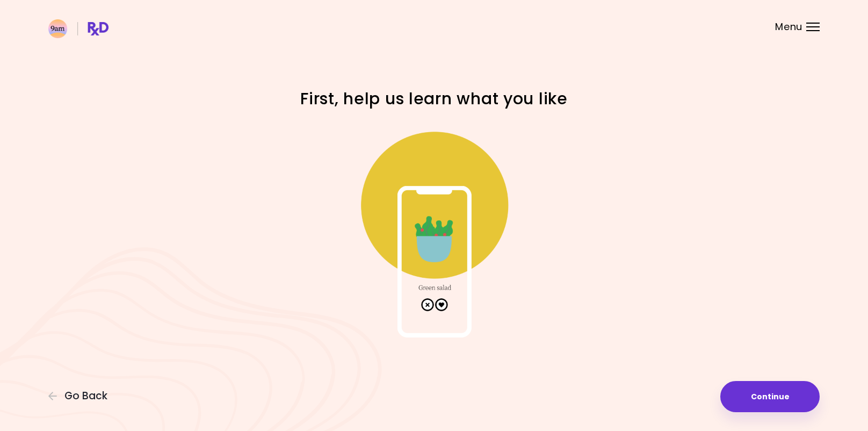
click at [446, 304] on img at bounding box center [433, 229] width 215 height 215
click at [63, 395] on button "Go Back" at bounding box center [80, 396] width 64 height 12
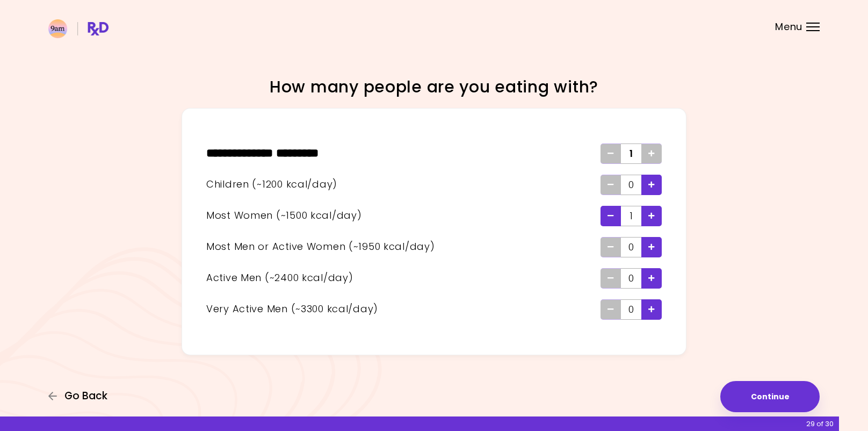
click at [63, 395] on button "Go Back" at bounding box center [80, 396] width 64 height 12
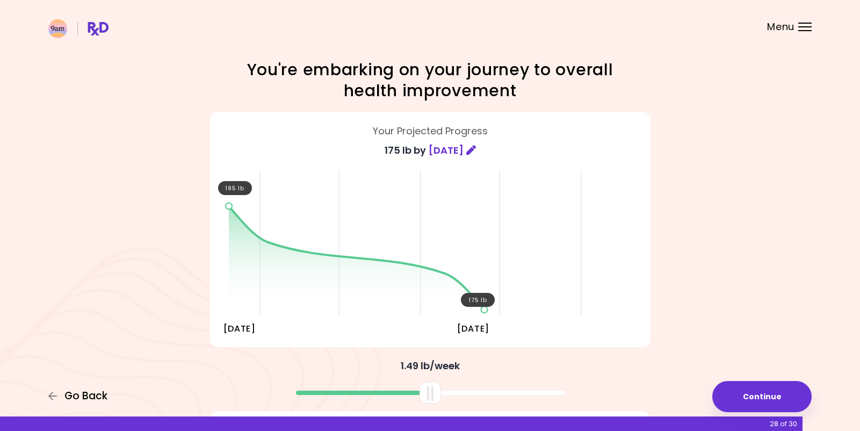
click at [63, 395] on button "Go Back" at bounding box center [80, 396] width 64 height 12
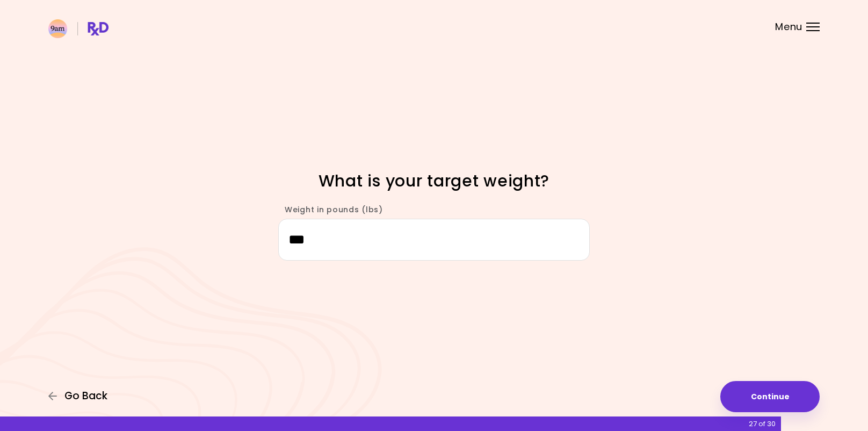
click at [63, 395] on button "Go Back" at bounding box center [80, 396] width 64 height 12
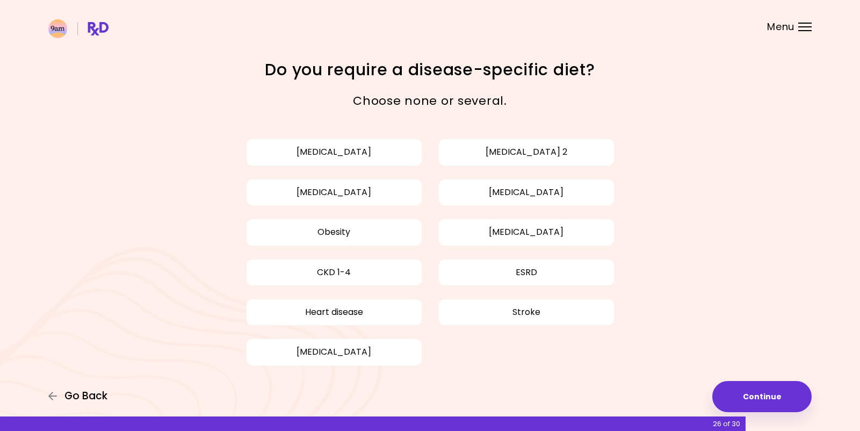
click at [79, 393] on span "Go Back" at bounding box center [85, 396] width 43 height 12
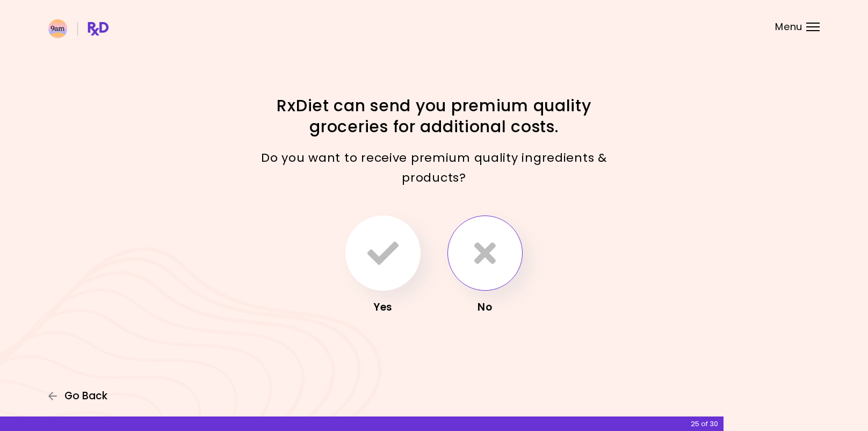
click at [79, 393] on span "Go Back" at bounding box center [85, 396] width 43 height 12
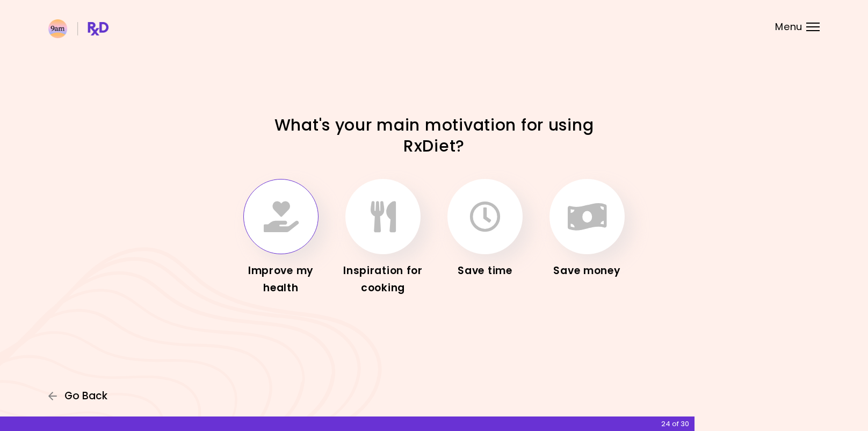
click at [74, 394] on span "Go Back" at bounding box center [85, 396] width 43 height 12
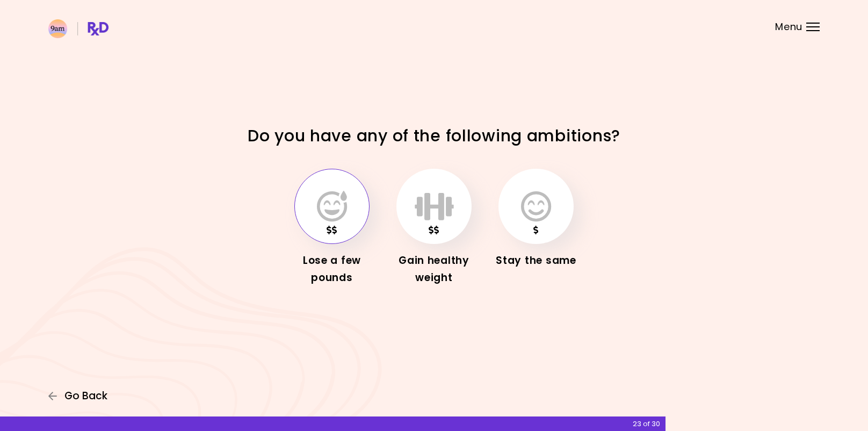
click at [74, 394] on span "Go Back" at bounding box center [85, 396] width 43 height 12
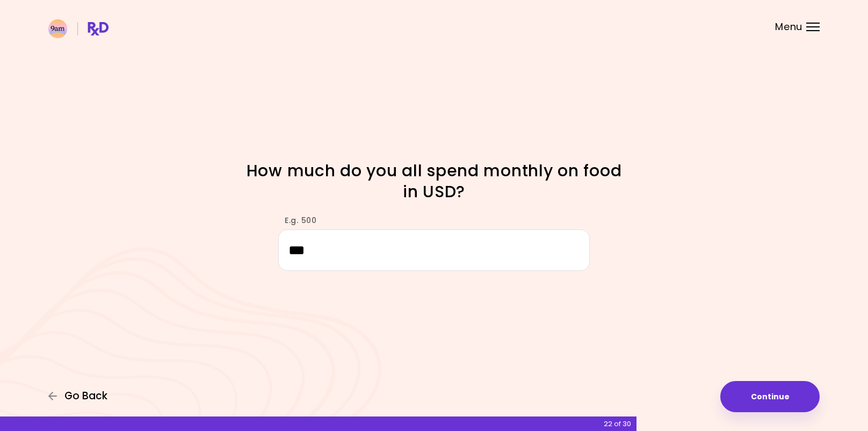
click at [74, 394] on span "Go Back" at bounding box center [85, 396] width 43 height 12
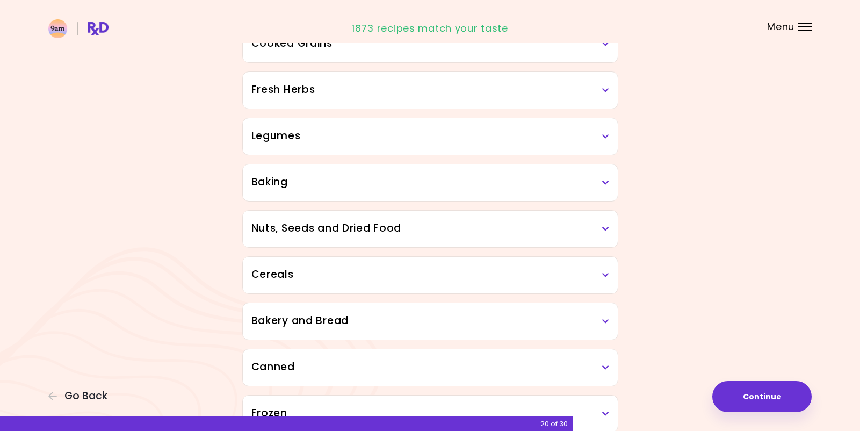
scroll to position [355, 0]
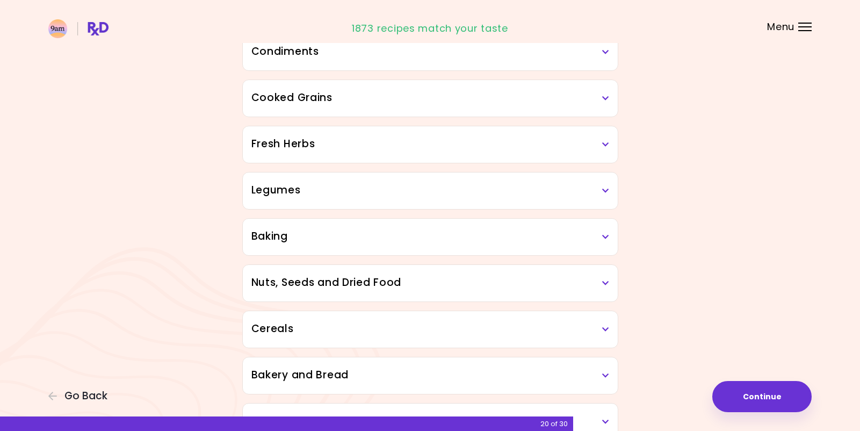
click at [79, 388] on div "Focusable invisible element Do you dislike any of the following ingredients? Dr…" at bounding box center [430, 118] width 860 height 947
click at [80, 396] on span "Go Back" at bounding box center [85, 396] width 43 height 12
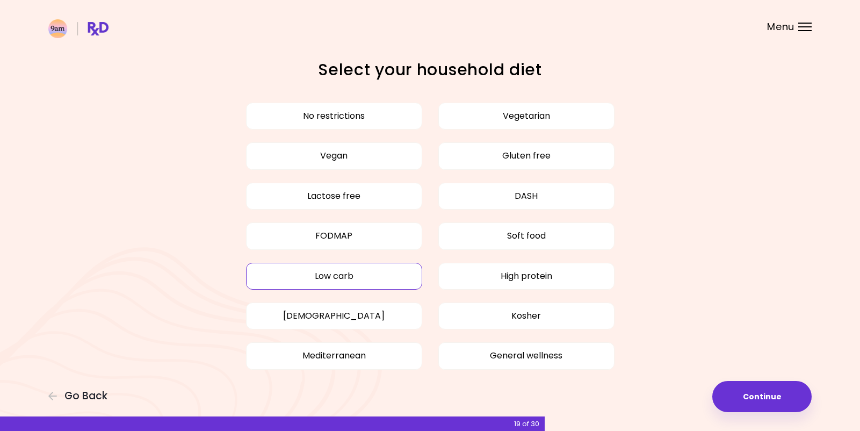
click at [357, 269] on button "Low carb" at bounding box center [334, 276] width 176 height 27
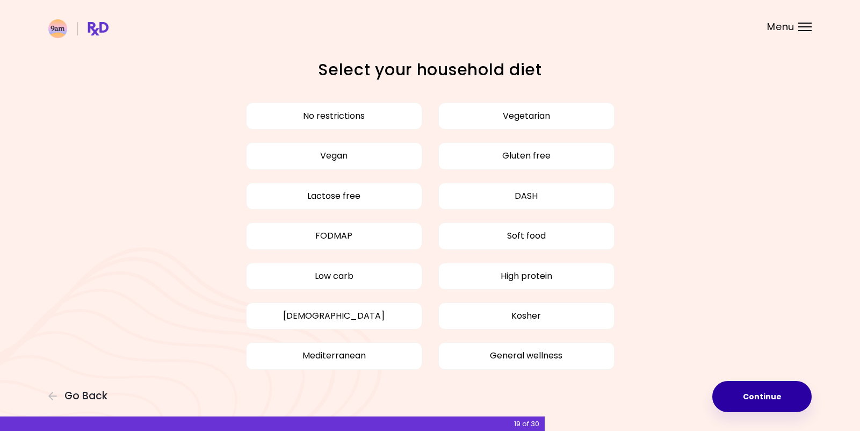
click at [757, 388] on button "Continue" at bounding box center [761, 396] width 99 height 31
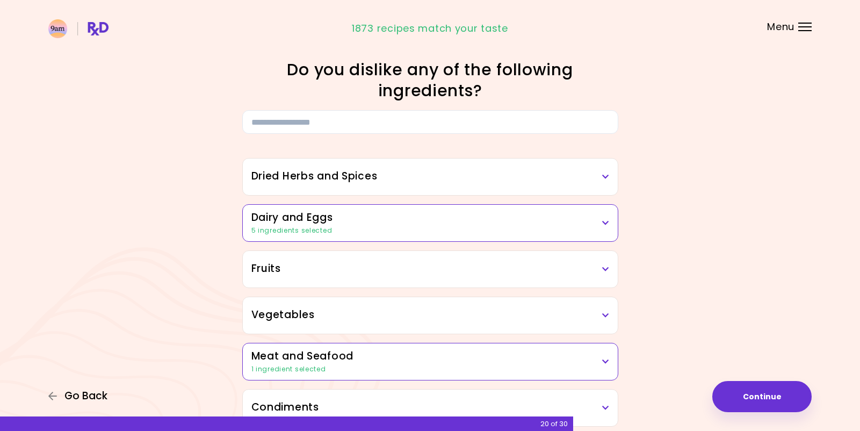
click at [83, 393] on span "Go Back" at bounding box center [85, 396] width 43 height 12
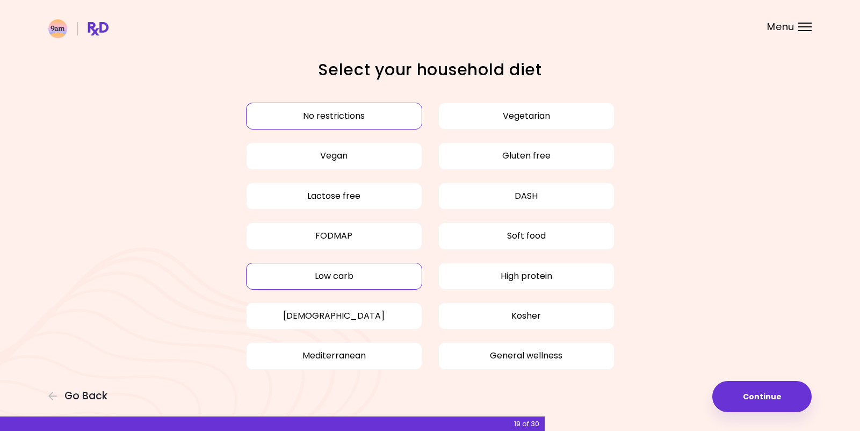
click at [336, 275] on button "Low carb" at bounding box center [334, 276] width 176 height 27
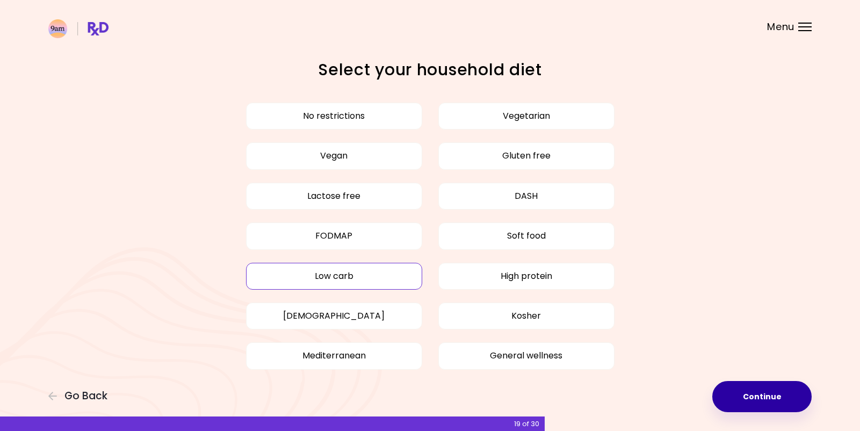
click at [764, 393] on button "Continue" at bounding box center [761, 396] width 99 height 31
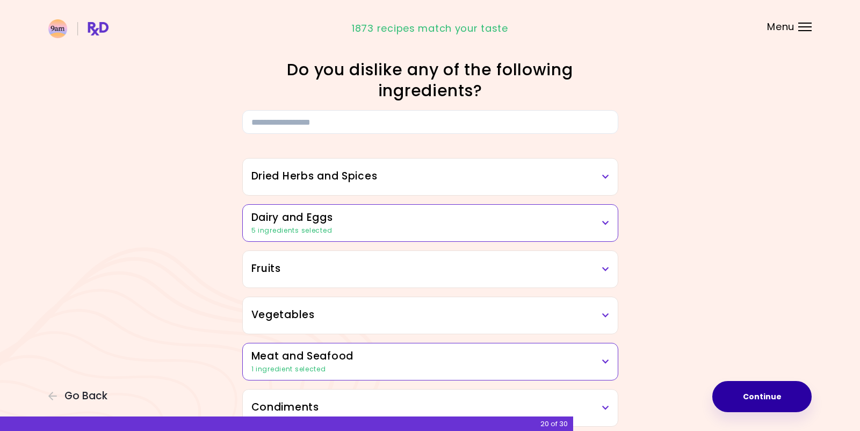
click at [774, 398] on button "Continue" at bounding box center [761, 396] width 99 height 31
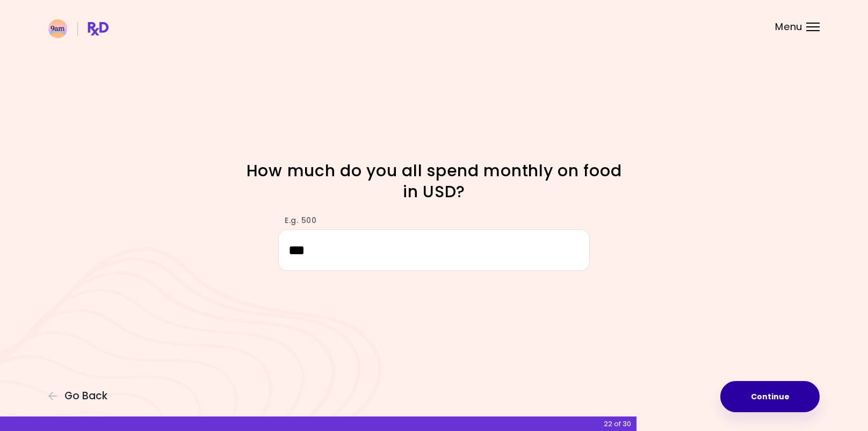
click at [771, 396] on button "Continue" at bounding box center [769, 396] width 99 height 31
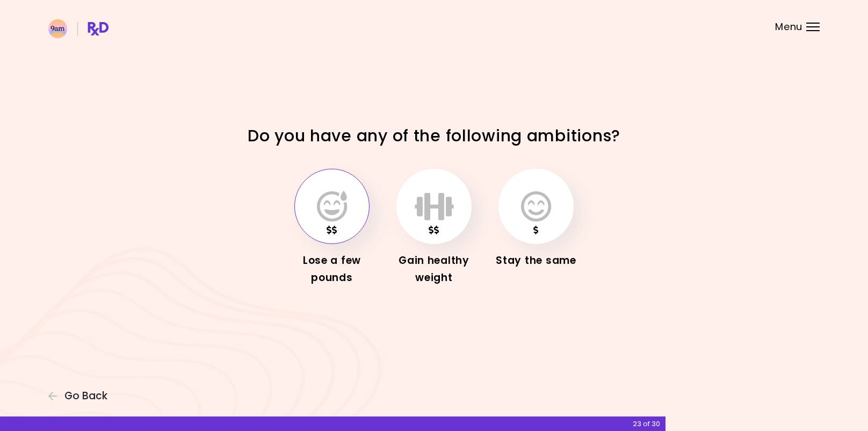
click at [350, 208] on button "button" at bounding box center [331, 206] width 75 height 75
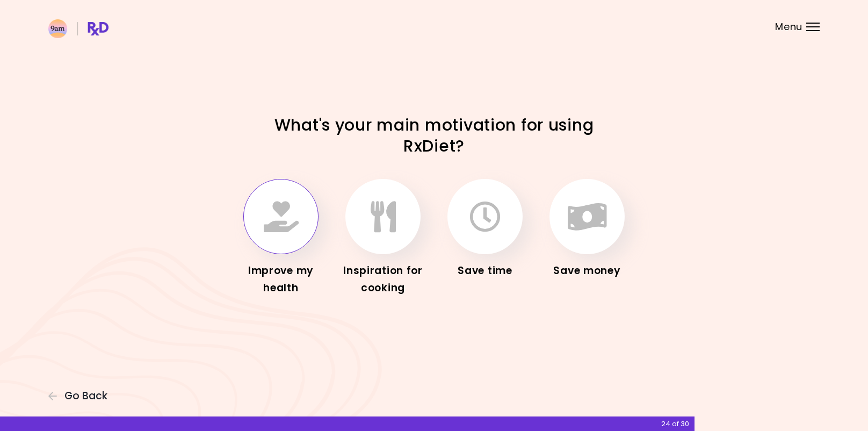
click at [307, 203] on button "button" at bounding box center [280, 216] width 75 height 75
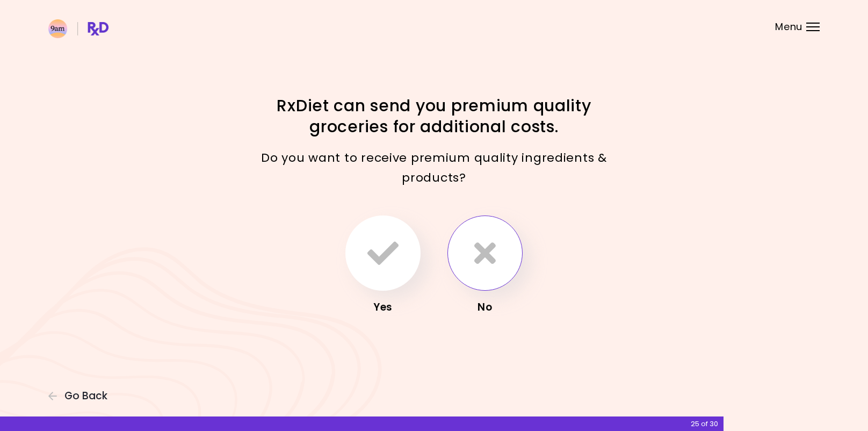
click at [496, 249] on button "button" at bounding box center [484, 252] width 75 height 75
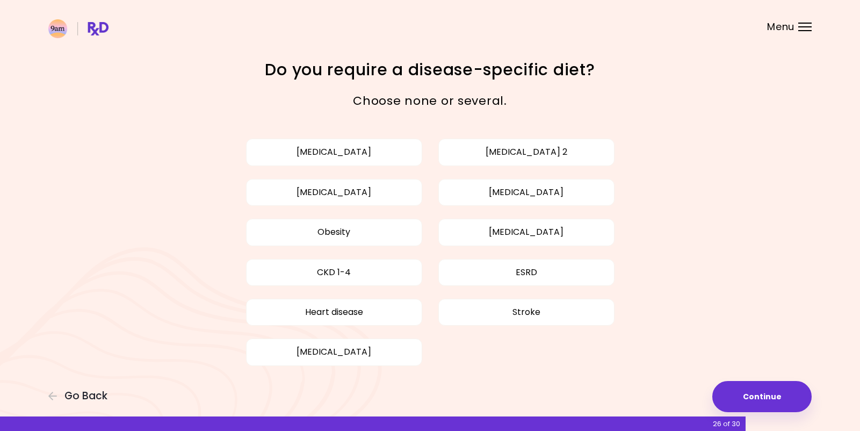
drag, startPoint x: 760, startPoint y: 391, endPoint x: 753, endPoint y: 340, distance: 51.5
click at [759, 391] on button "Continue" at bounding box center [761, 396] width 99 height 31
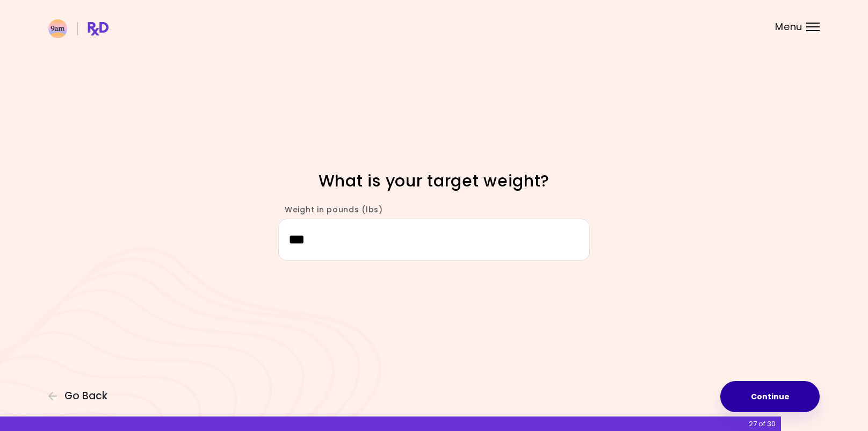
click at [779, 400] on button "Continue" at bounding box center [769, 396] width 99 height 31
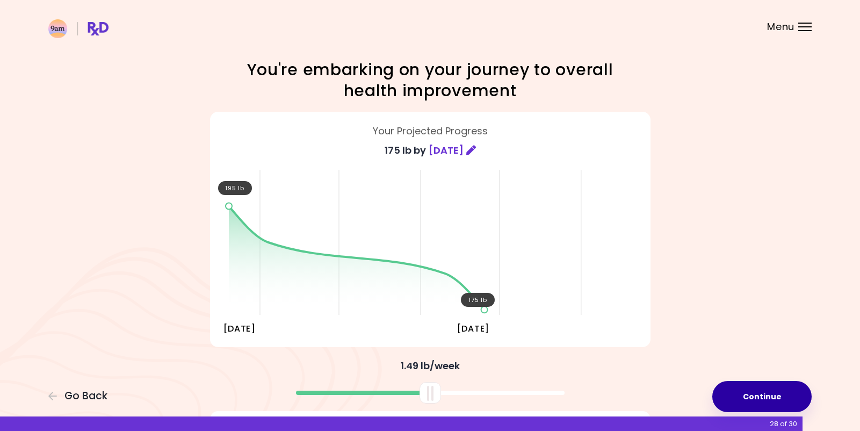
click at [778, 389] on button "Continue" at bounding box center [761, 396] width 99 height 31
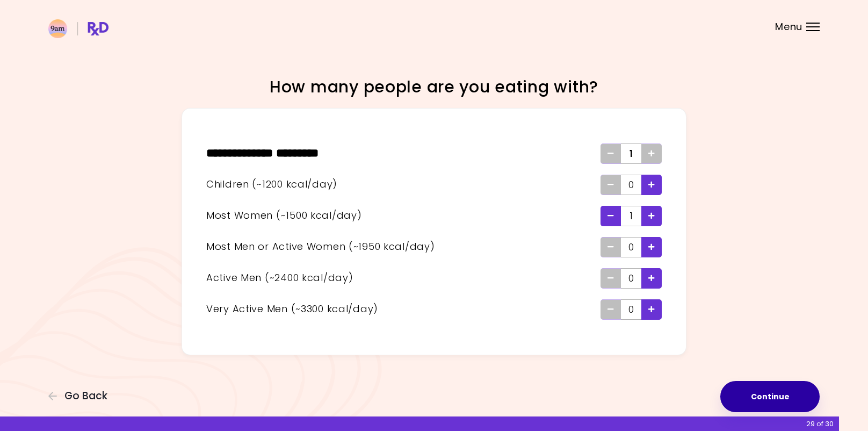
click at [780, 398] on button "Continue" at bounding box center [769, 396] width 99 height 31
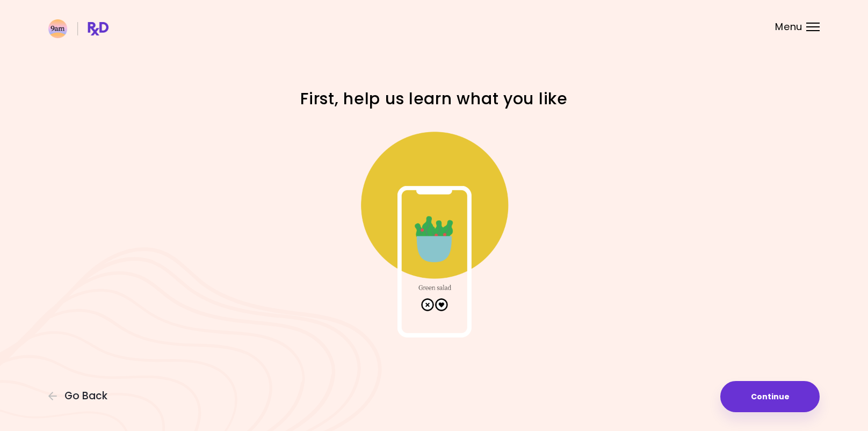
click at [429, 300] on img at bounding box center [433, 229] width 215 height 215
click at [427, 205] on img at bounding box center [433, 229] width 215 height 215
click at [435, 173] on img at bounding box center [433, 229] width 215 height 215
drag, startPoint x: 435, startPoint y: 173, endPoint x: 425, endPoint y: 171, distance: 11.1
click at [425, 171] on img at bounding box center [433, 229] width 215 height 215
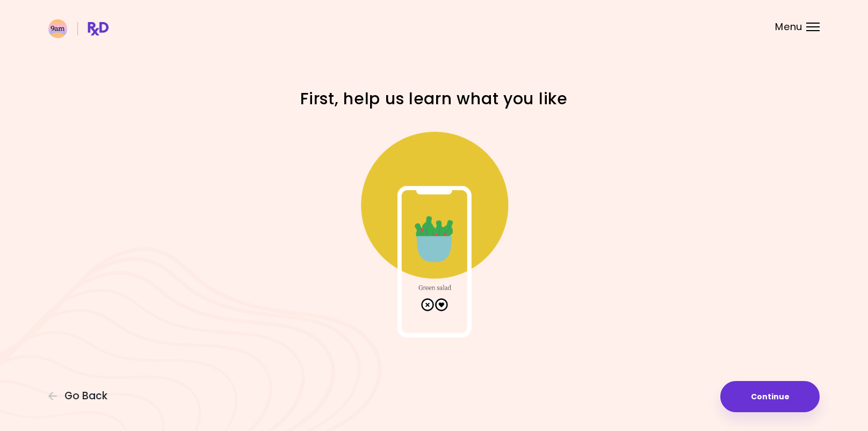
click at [433, 211] on img at bounding box center [433, 229] width 215 height 215
click at [438, 213] on img at bounding box center [433, 229] width 215 height 215
click at [528, 211] on img at bounding box center [433, 229] width 215 height 215
click at [76, 395] on span "Go Back" at bounding box center [85, 396] width 43 height 12
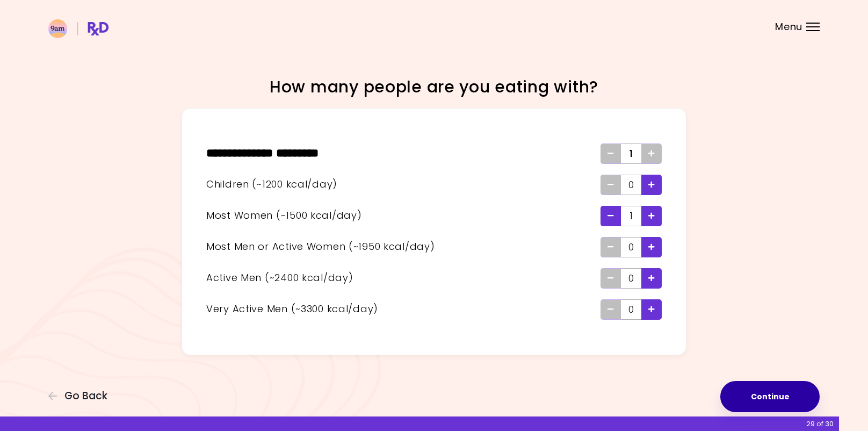
click at [774, 400] on button "Continue" at bounding box center [769, 396] width 99 height 31
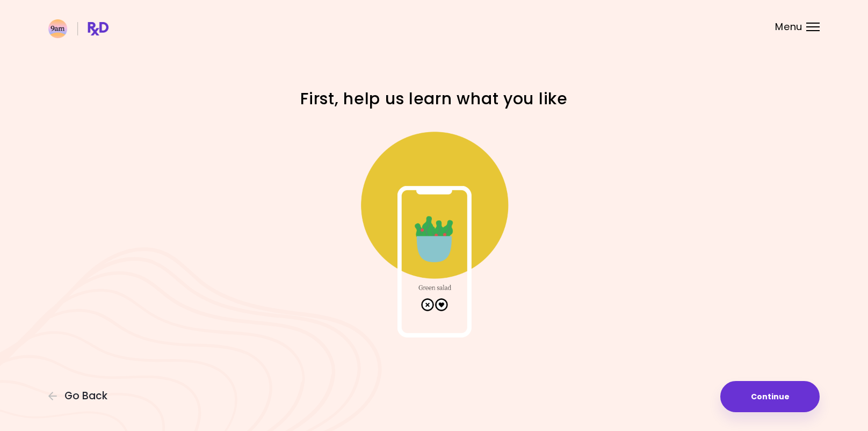
click at [485, 204] on img at bounding box center [433, 229] width 215 height 215
click at [487, 204] on img at bounding box center [433, 229] width 215 height 215
click at [787, 402] on button "Continue" at bounding box center [769, 396] width 99 height 31
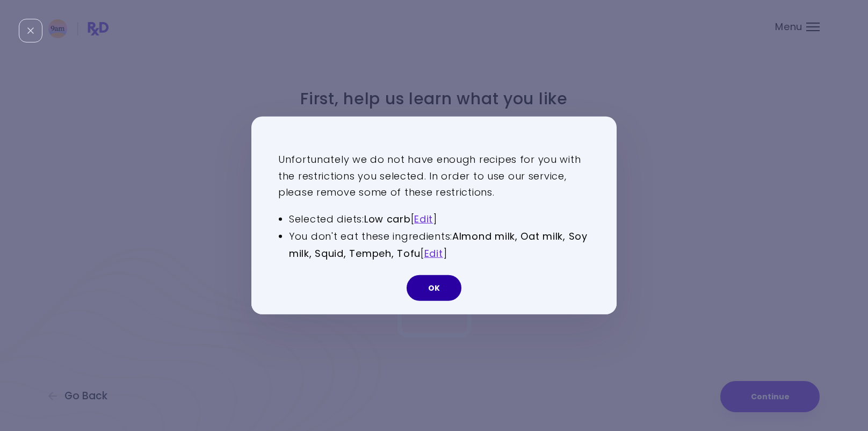
click at [443, 293] on button "OK" at bounding box center [434, 288] width 55 height 26
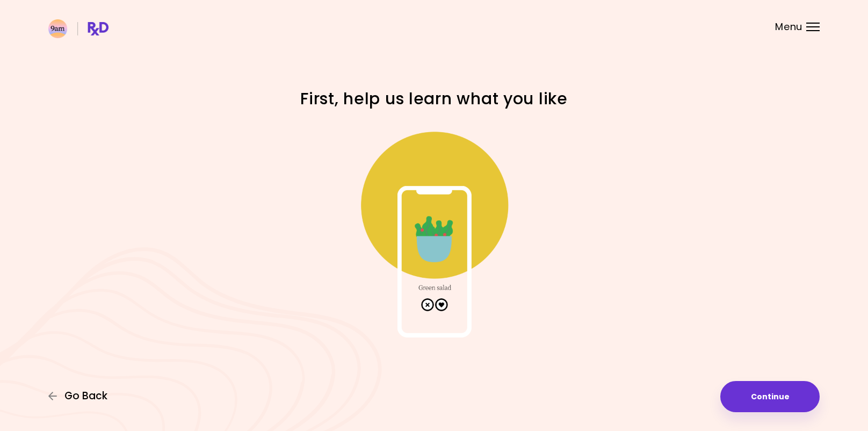
click at [70, 398] on span "Go Back" at bounding box center [85, 396] width 43 height 12
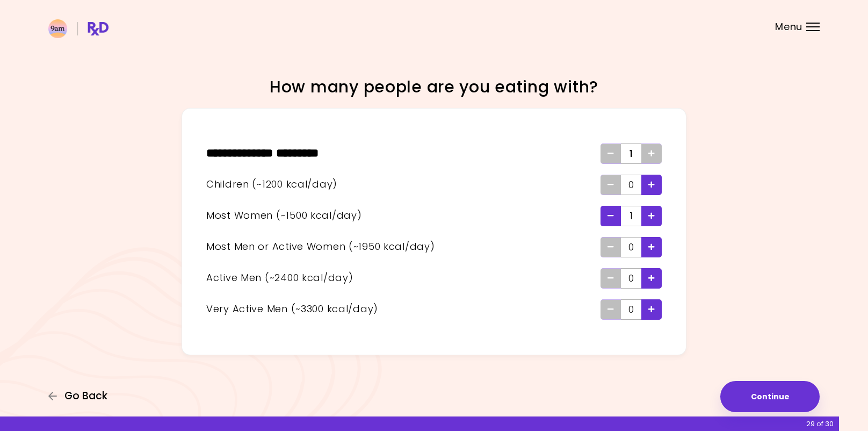
click at [69, 398] on span "Go Back" at bounding box center [85, 396] width 43 height 12
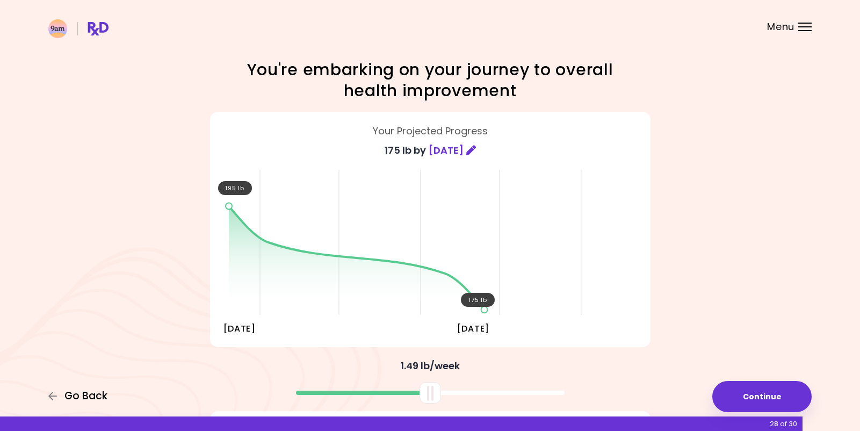
click at [69, 398] on span "Go Back" at bounding box center [85, 396] width 43 height 12
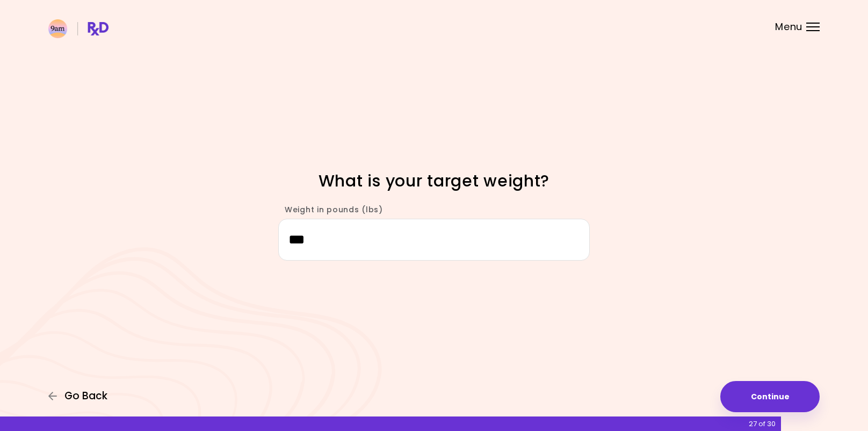
click at [69, 398] on span "Go Back" at bounding box center [85, 396] width 43 height 12
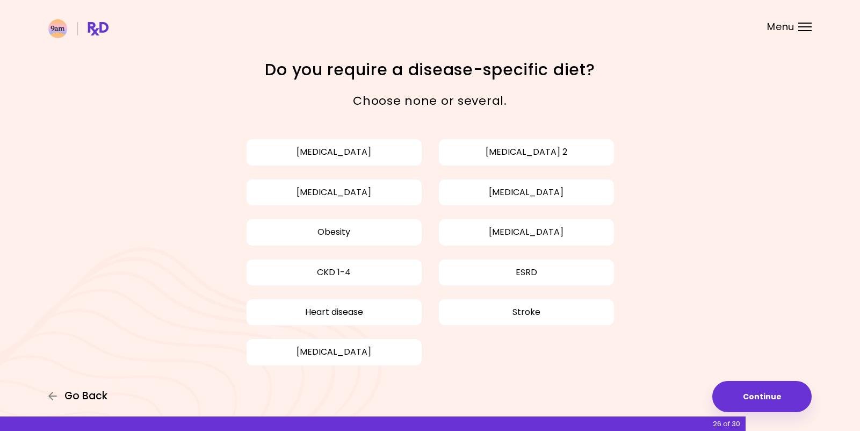
click at [69, 398] on span "Go Back" at bounding box center [85, 396] width 43 height 12
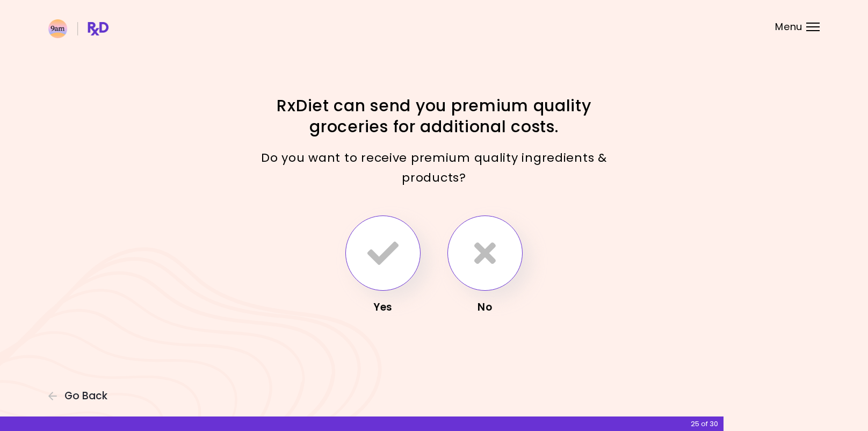
click at [379, 251] on icon "button" at bounding box center [382, 252] width 31 height 31
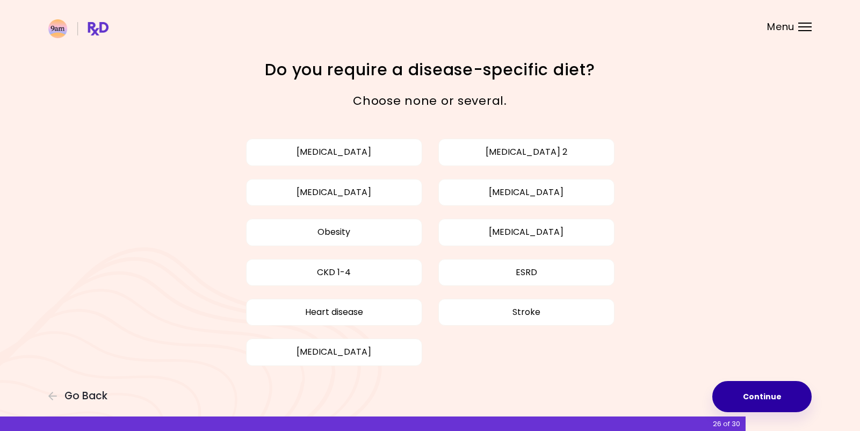
click at [772, 396] on button "Continue" at bounding box center [761, 396] width 99 height 31
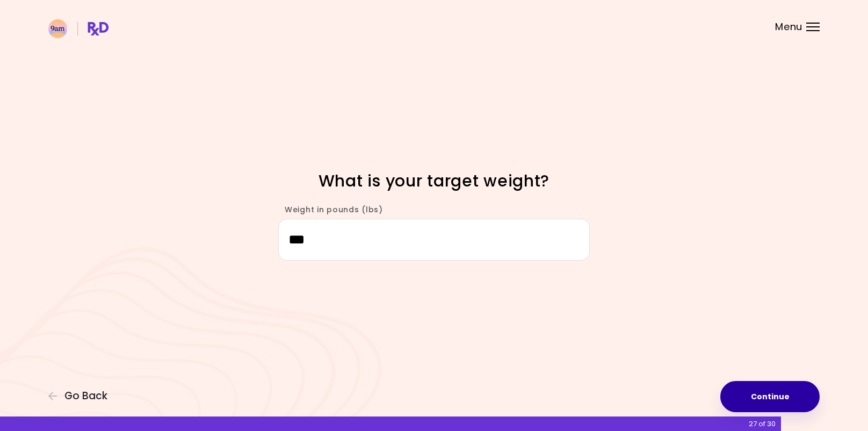
click at [772, 396] on button "Continue" at bounding box center [769, 396] width 99 height 31
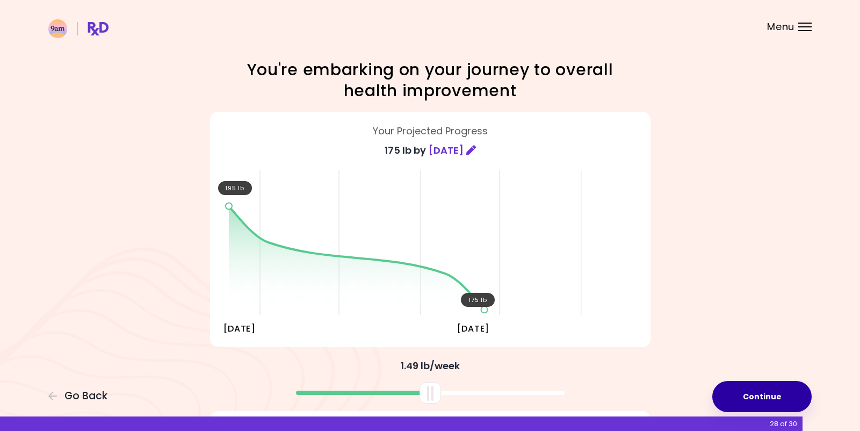
click at [772, 396] on button "Continue" at bounding box center [761, 396] width 99 height 31
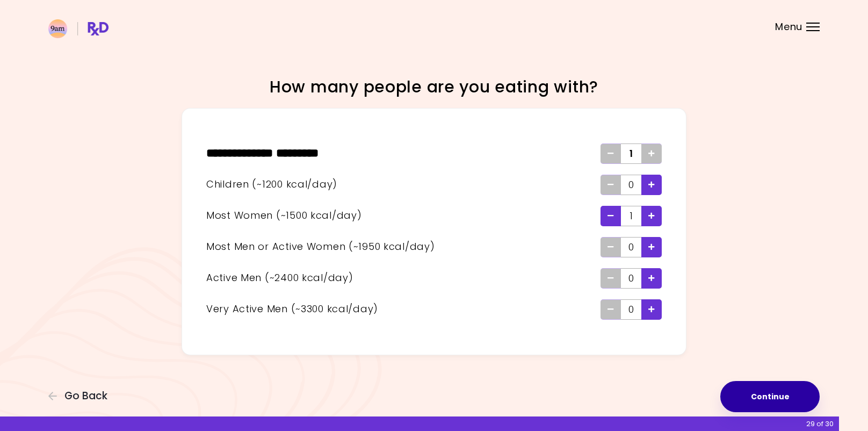
click at [772, 396] on button "Continue" at bounding box center [769, 396] width 99 height 31
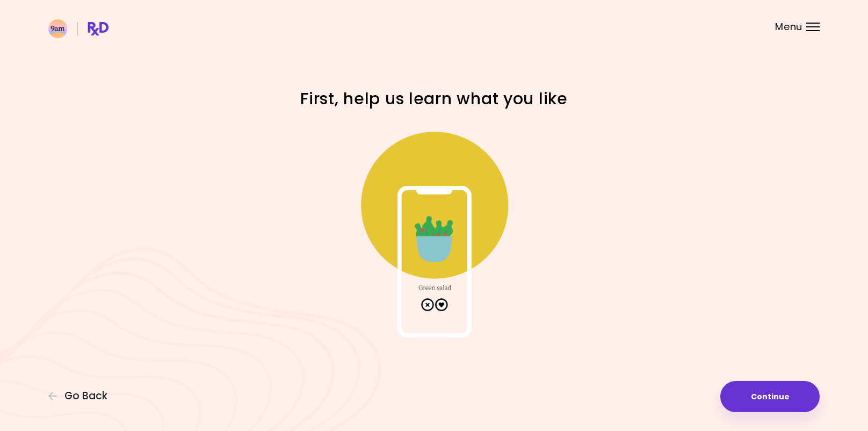
click at [419, 239] on img at bounding box center [433, 229] width 215 height 215
click at [779, 386] on button "Continue" at bounding box center [769, 396] width 99 height 31
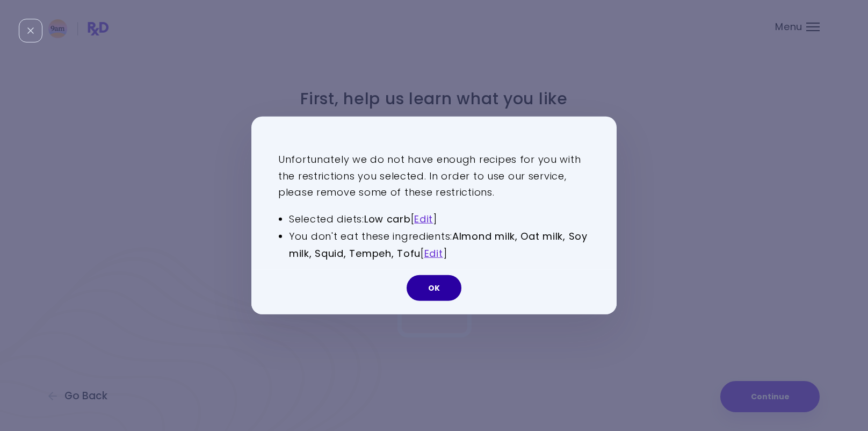
click at [435, 286] on button "OK" at bounding box center [434, 288] width 55 height 26
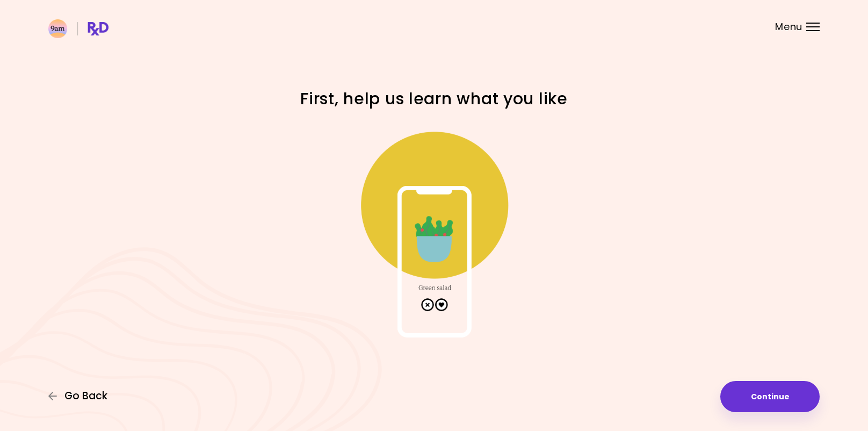
click at [65, 400] on span "Go Back" at bounding box center [85, 396] width 43 height 12
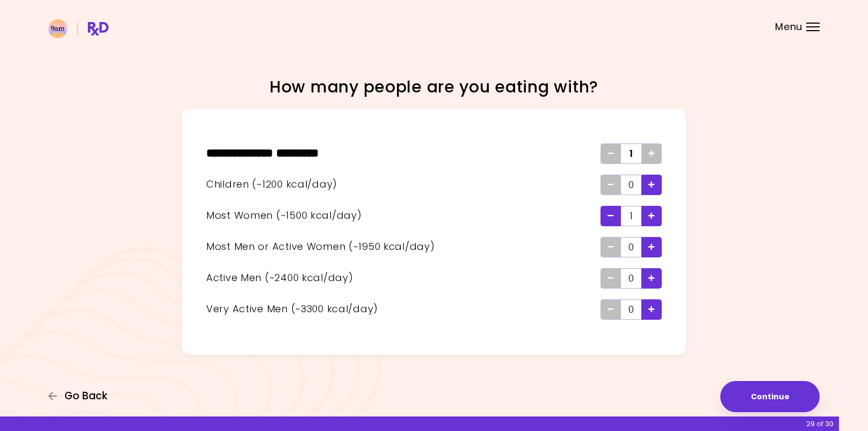
click at [71, 400] on span "Go Back" at bounding box center [85, 396] width 43 height 12
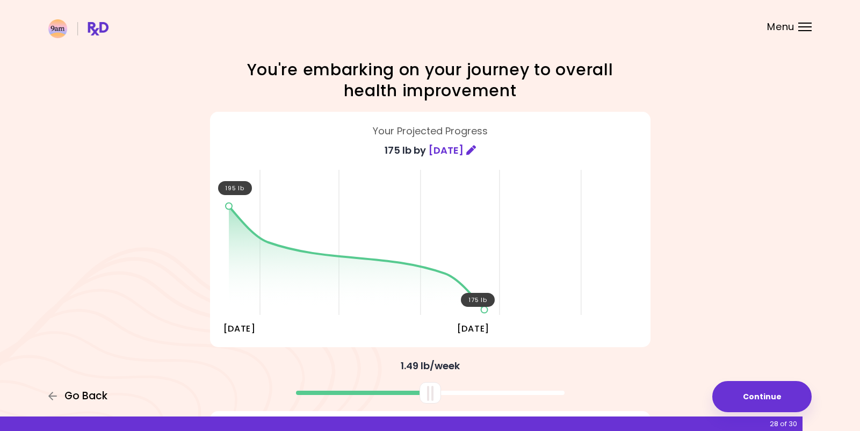
click at [71, 400] on span "Go Back" at bounding box center [85, 396] width 43 height 12
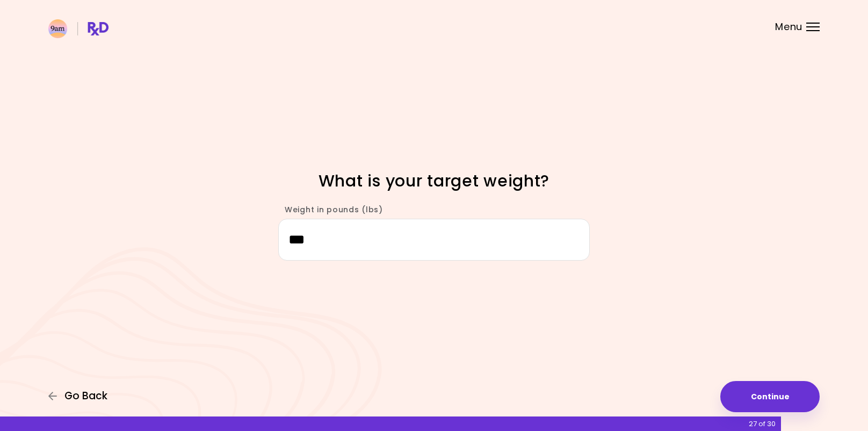
click at [71, 400] on span "Go Back" at bounding box center [85, 396] width 43 height 12
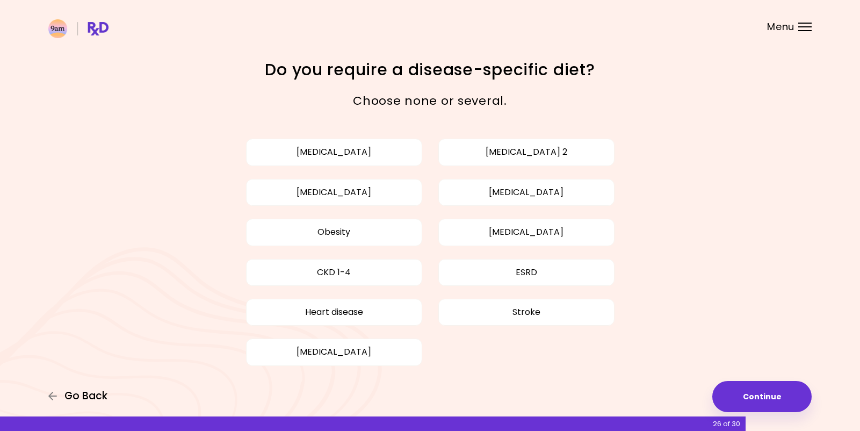
click at [71, 400] on span "Go Back" at bounding box center [85, 396] width 43 height 12
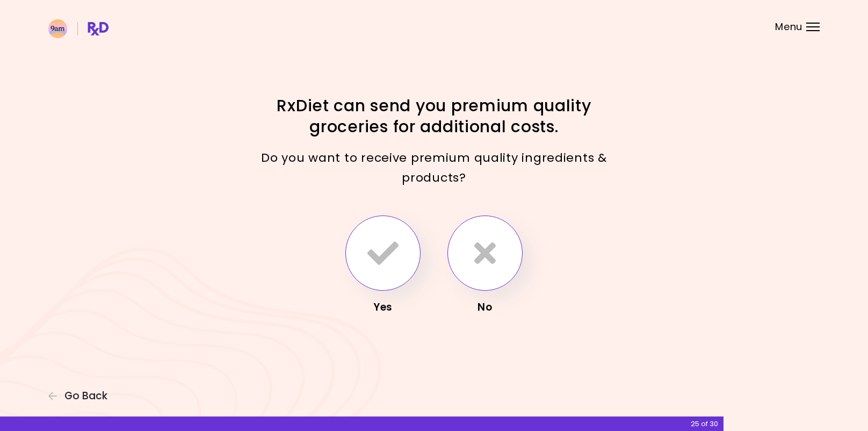
click at [491, 255] on icon "button" at bounding box center [484, 252] width 21 height 31
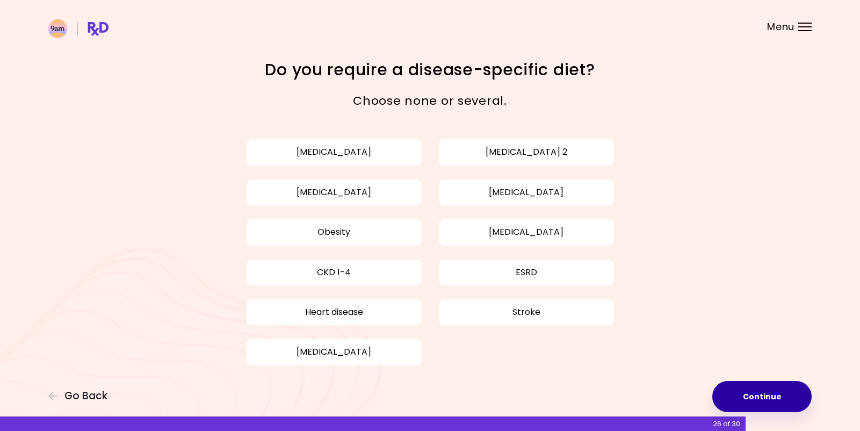
click at [778, 389] on button "Continue" at bounding box center [761, 396] width 99 height 31
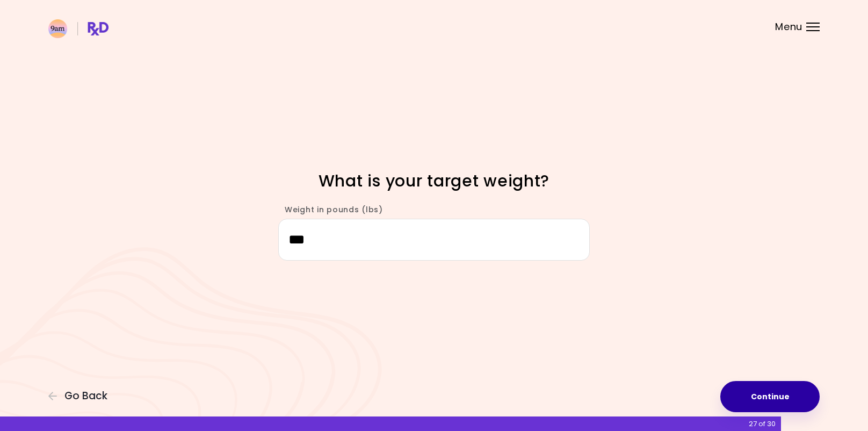
click at [777, 389] on button "Continue" at bounding box center [769, 396] width 99 height 31
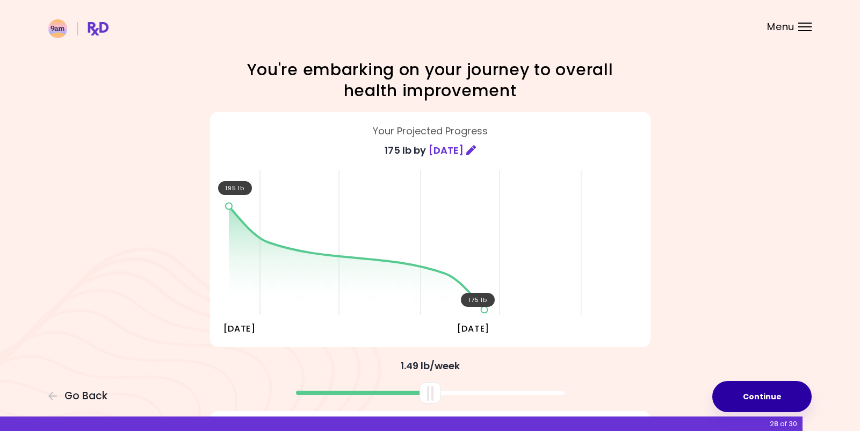
click at [777, 389] on button "Continue" at bounding box center [761, 396] width 99 height 31
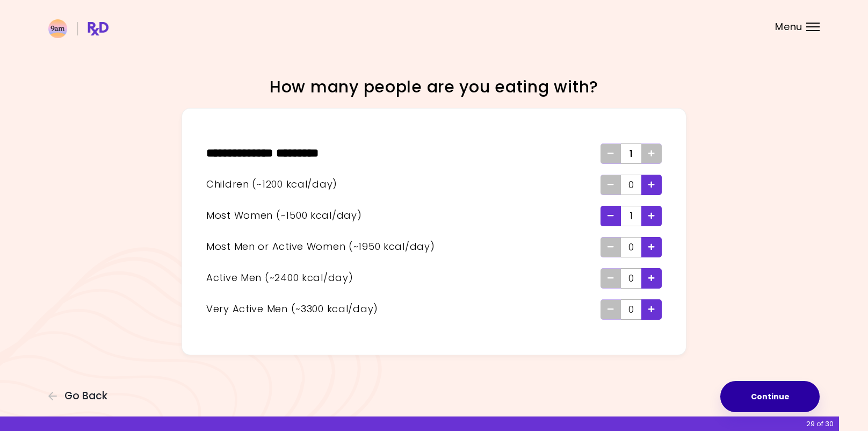
click at [776, 389] on button "Continue" at bounding box center [769, 396] width 99 height 31
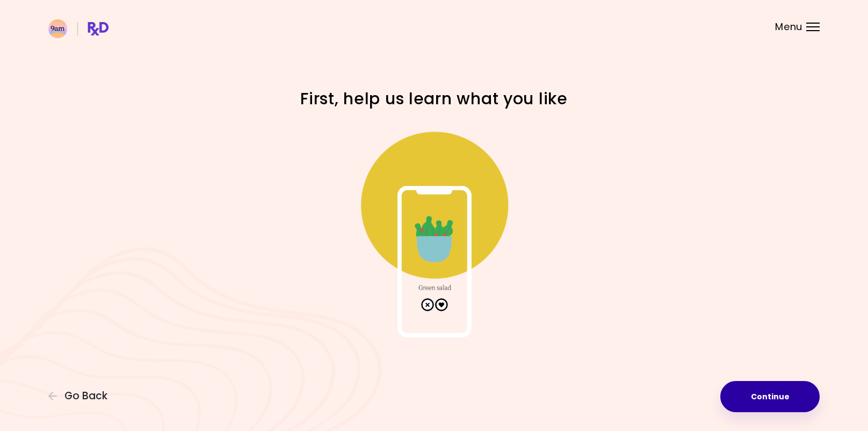
click at [776, 389] on button "Continue" at bounding box center [769, 396] width 99 height 31
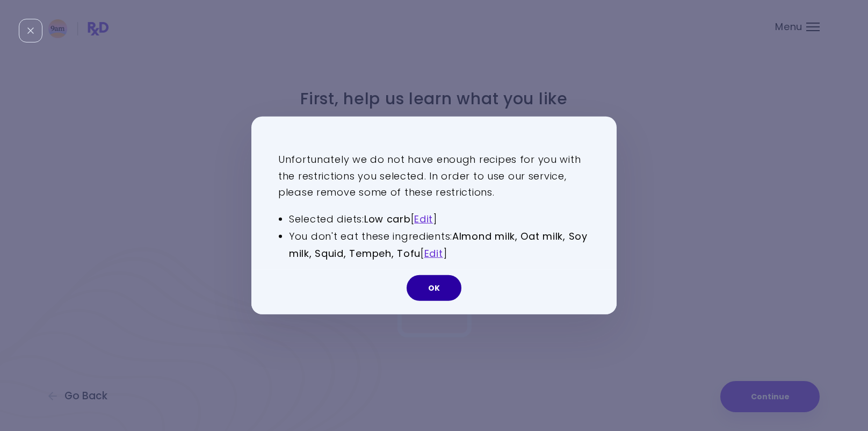
click at [419, 296] on button "OK" at bounding box center [434, 288] width 55 height 26
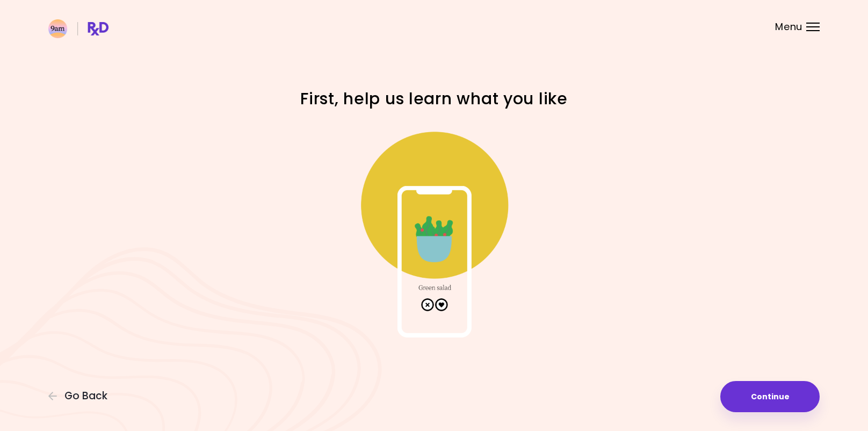
click at [813, 28] on div "Menu" at bounding box center [812, 27] width 13 height 9
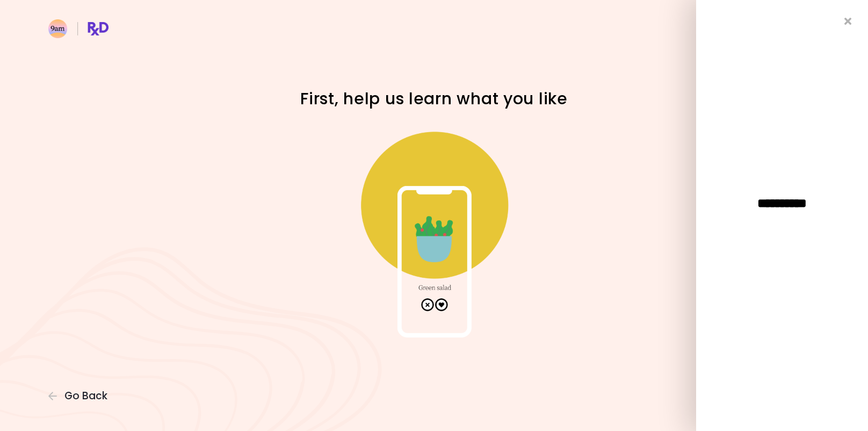
click at [787, 204] on span "**********" at bounding box center [782, 203] width 118 height 13
click at [821, 14] on div "**********" at bounding box center [782, 215] width 172 height 431
click at [851, 26] on div "**********" at bounding box center [782, 215] width 172 height 431
click at [846, 19] on icon "Close" at bounding box center [848, 22] width 10 height 8
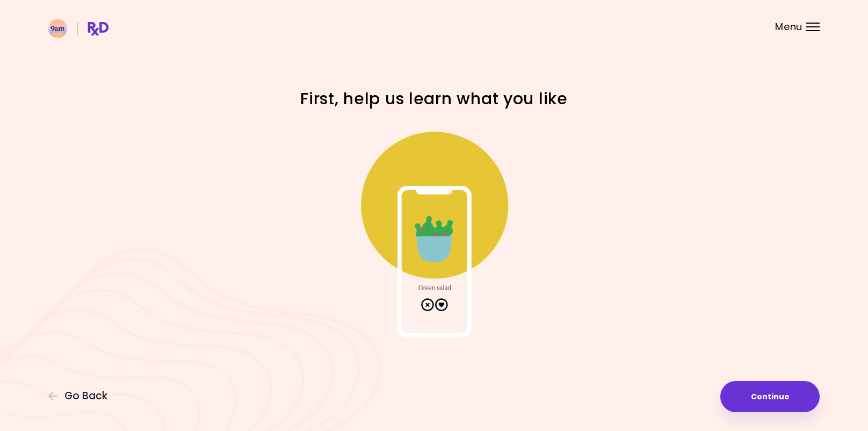
click at [609, 116] on div at bounding box center [434, 227] width 387 height 231
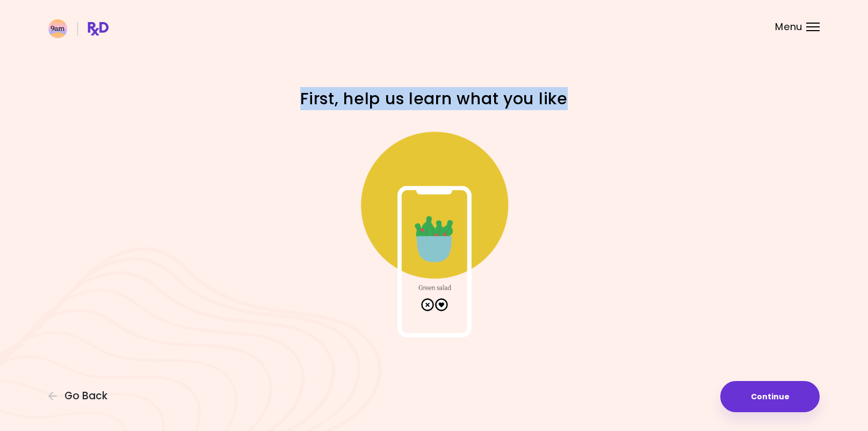
drag, startPoint x: 589, startPoint y: 107, endPoint x: 302, endPoint y: 93, distance: 287.1
click at [302, 93] on h1 "First, help us learn what you like" at bounding box center [434, 98] width 376 height 21
click at [73, 391] on span "Go Back" at bounding box center [85, 396] width 43 height 12
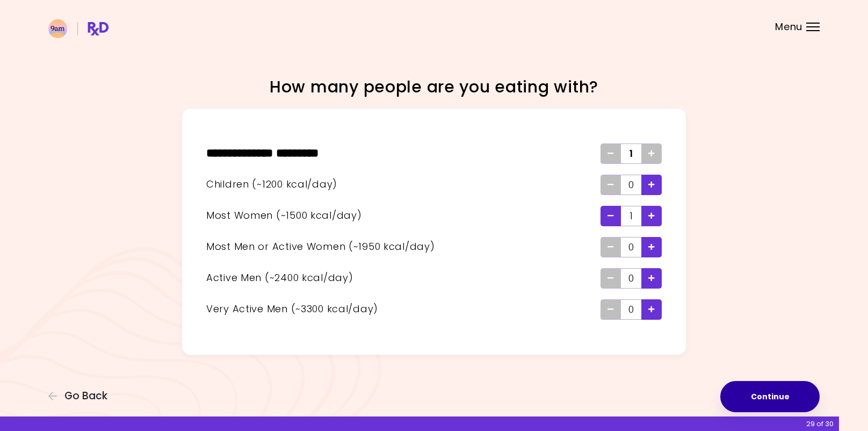
click at [783, 399] on button "Continue" at bounding box center [769, 396] width 99 height 31
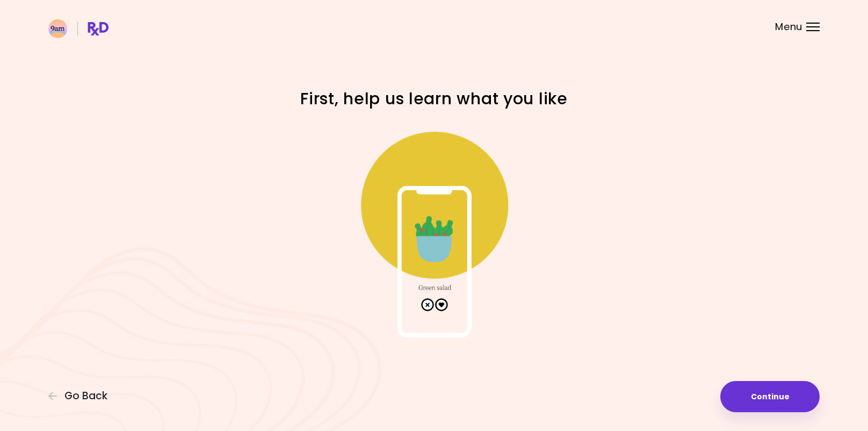
drag, startPoint x: 333, startPoint y: 343, endPoint x: 336, endPoint y: 335, distance: 8.3
click at [333, 343] on div "Focusable invisible element First, help us learn what you like Continue Go Back" at bounding box center [434, 215] width 868 height 431
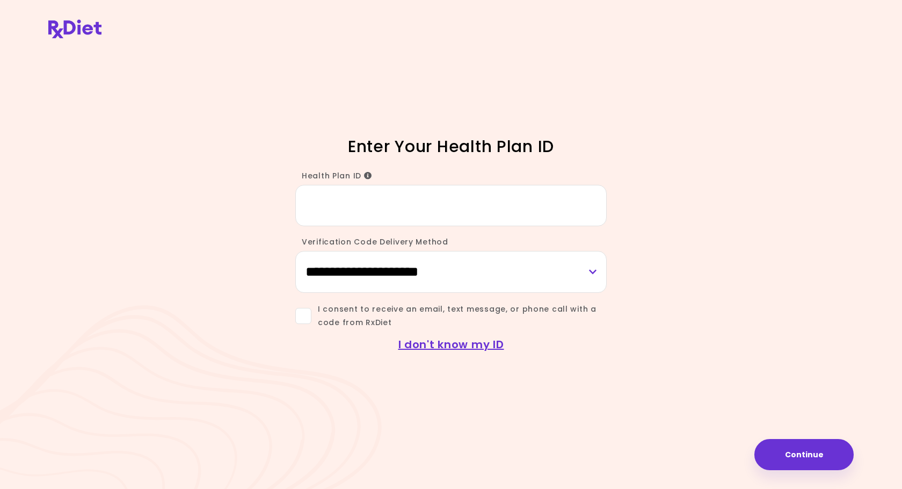
click at [364, 173] on icon "Info" at bounding box center [368, 176] width 8 height 8
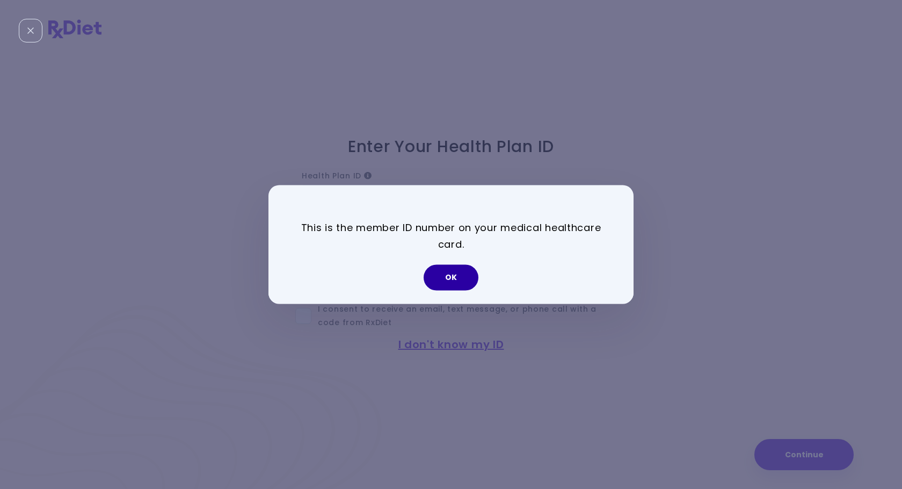
click at [462, 285] on button "OK" at bounding box center [451, 278] width 55 height 26
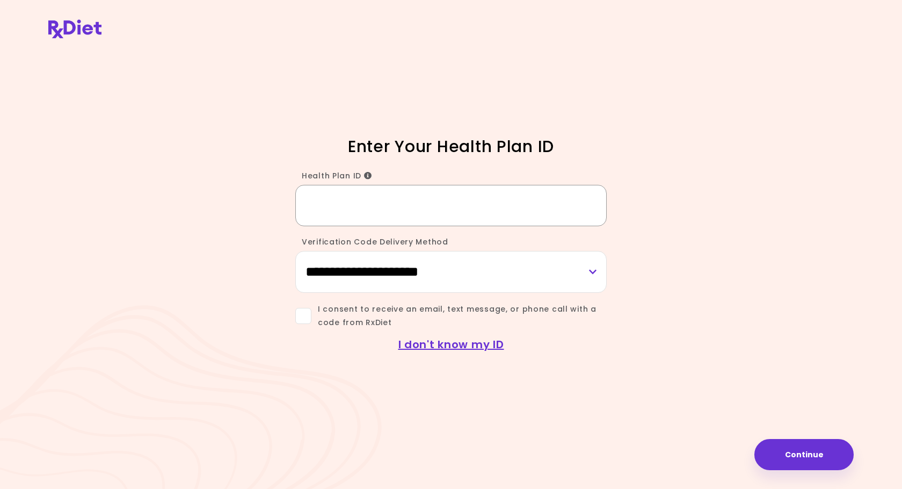
click at [337, 214] on input "Health Plan ID" at bounding box center [450, 205] width 311 height 41
type input "*********"
click at [465, 269] on select "**********" at bounding box center [450, 271] width 311 height 41
select select "***"
click at [295, 251] on select "**********" at bounding box center [450, 271] width 311 height 41
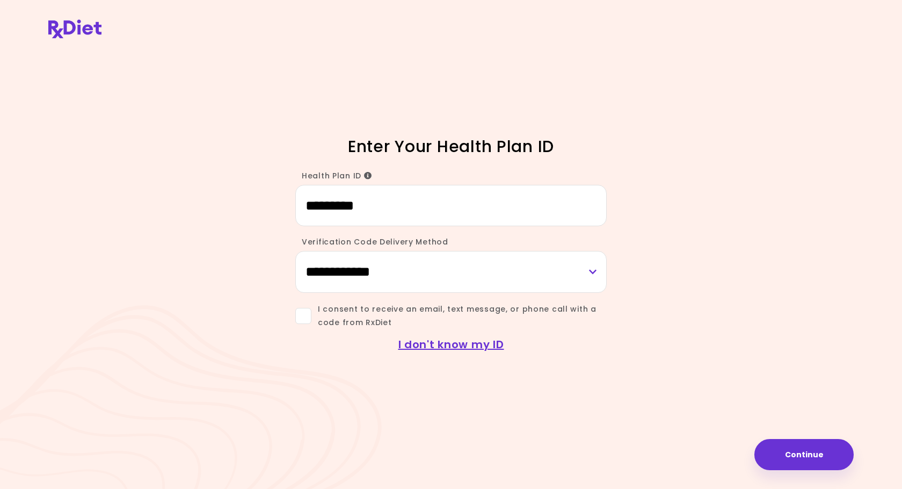
click at [310, 318] on span at bounding box center [303, 316] width 16 height 16
click at [814, 455] on button "Continue" at bounding box center [803, 454] width 99 height 31
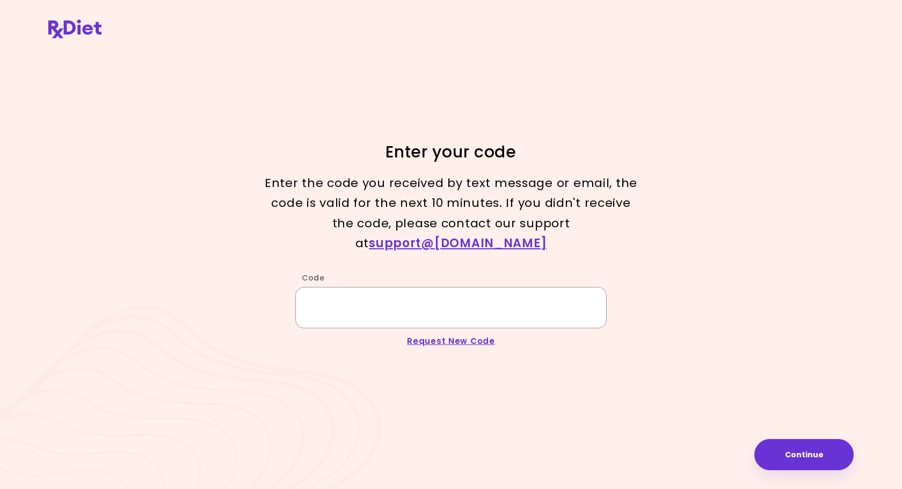
click at [411, 295] on input "Code" at bounding box center [450, 307] width 311 height 41
click at [430, 335] on link "Request New Code" at bounding box center [451, 340] width 88 height 11
type input "*********"
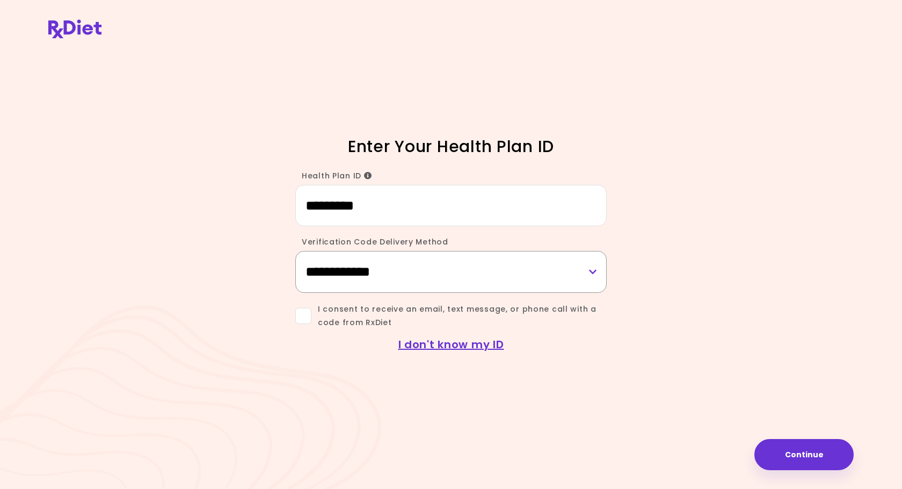
click at [427, 271] on select "**********" at bounding box center [450, 271] width 311 height 41
select select "*****"
click at [295, 251] on select "**********" at bounding box center [450, 271] width 311 height 41
click at [830, 454] on button "Continue" at bounding box center [803, 454] width 99 height 31
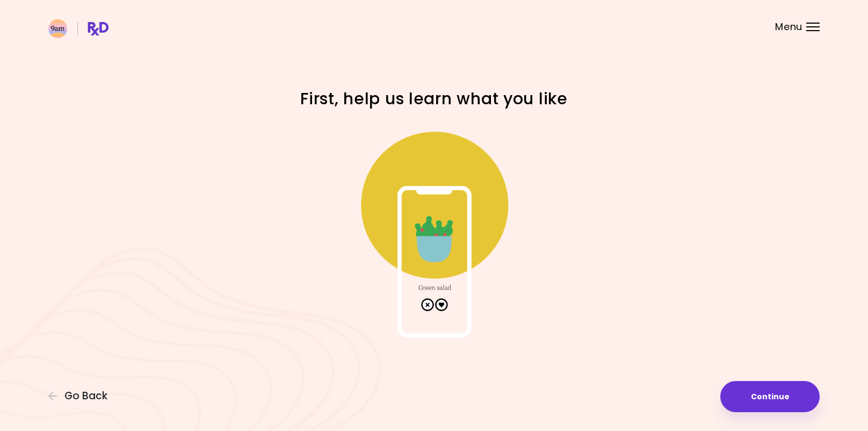
click at [438, 292] on img at bounding box center [433, 229] width 215 height 215
